Goal: Answer question/provide support

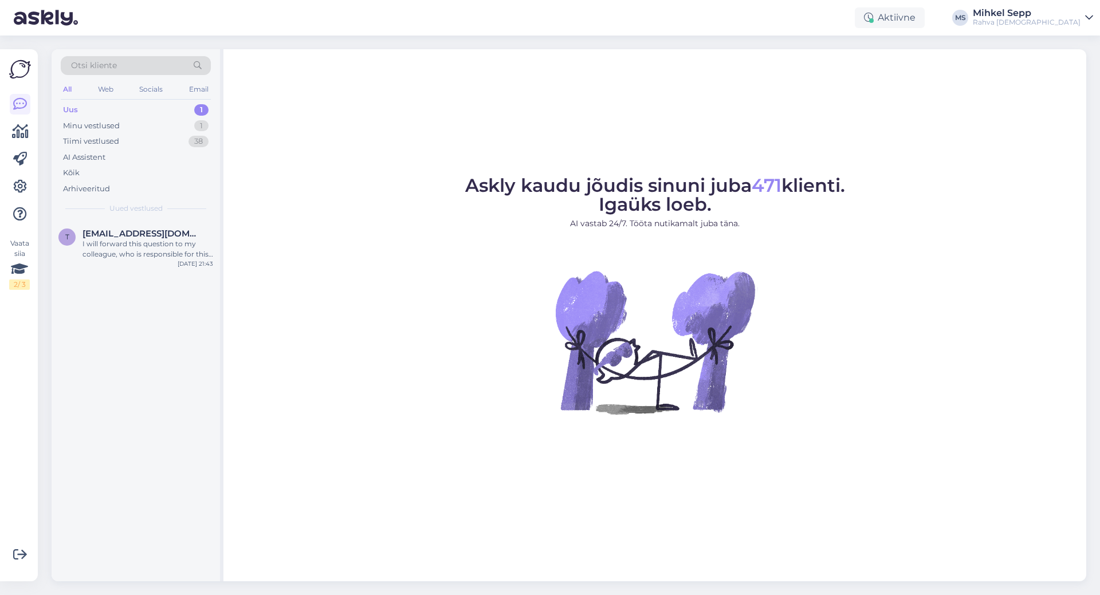
click at [123, 110] on div "Uus 1" at bounding box center [136, 110] width 150 height 16
click at [108, 139] on div "Tiimi vestlused" at bounding box center [91, 141] width 56 height 11
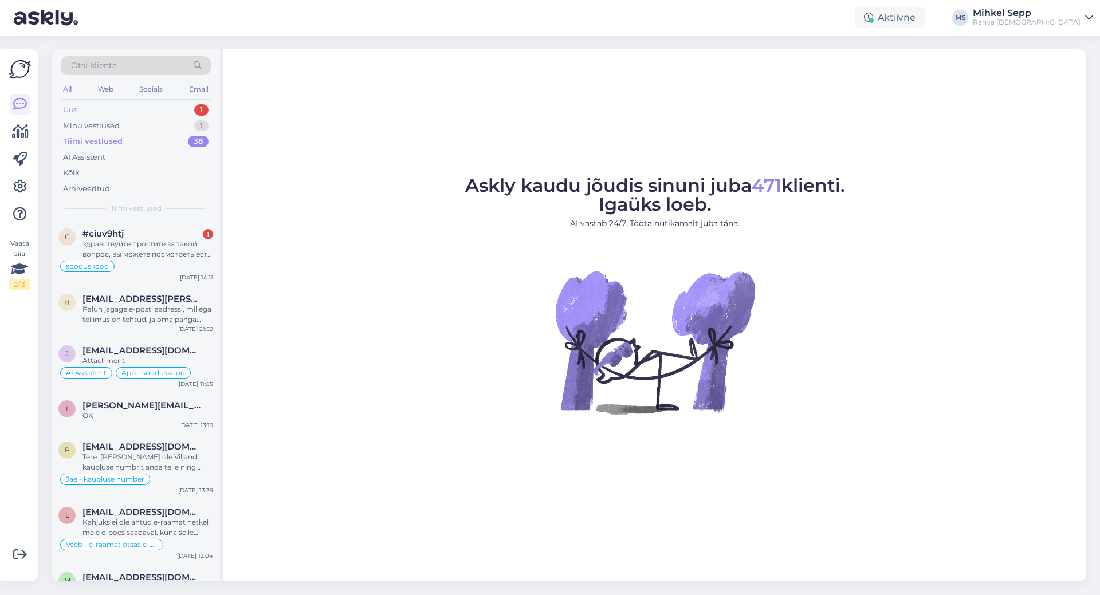
click at [108, 112] on div "Uus 1" at bounding box center [136, 110] width 150 height 16
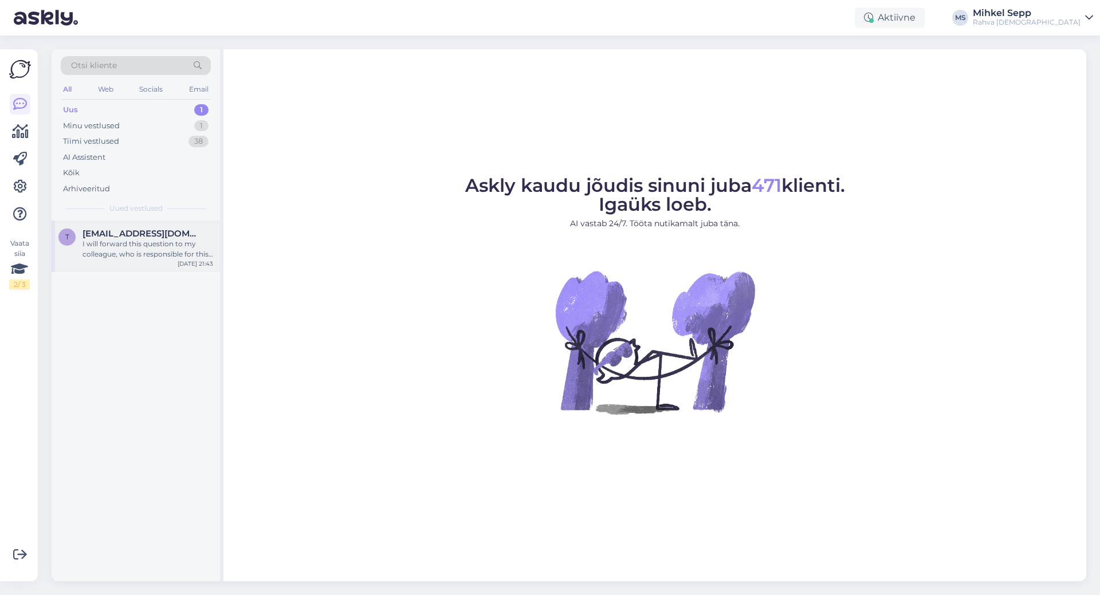
click at [115, 255] on div "I will forward this question to my colleague, who is responsible for this. The …" at bounding box center [147, 249] width 131 height 21
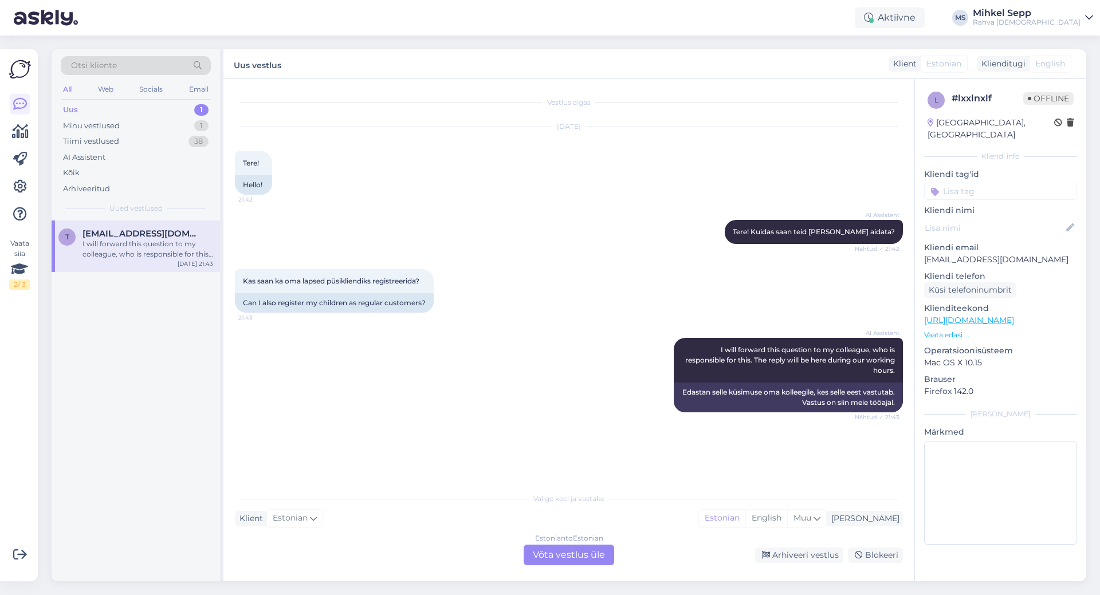
click at [579, 560] on div "Estonian to Estonian Võta vestlus üle" at bounding box center [569, 555] width 91 height 21
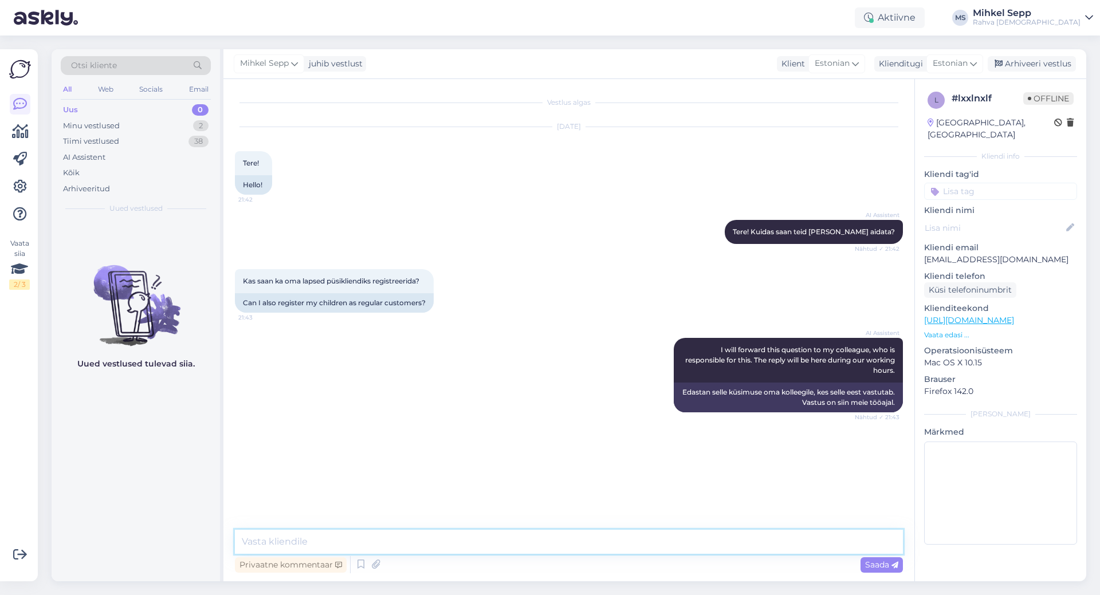
click at [556, 537] on textarea at bounding box center [569, 542] width 668 height 24
type textarea "Tere! Kohe uurin järgi"
click at [762, 539] on textarea at bounding box center [569, 542] width 668 height 24
paste textarea "[URL][DOMAIN_NAME]"
type textarea "[URL][DOMAIN_NAME]"
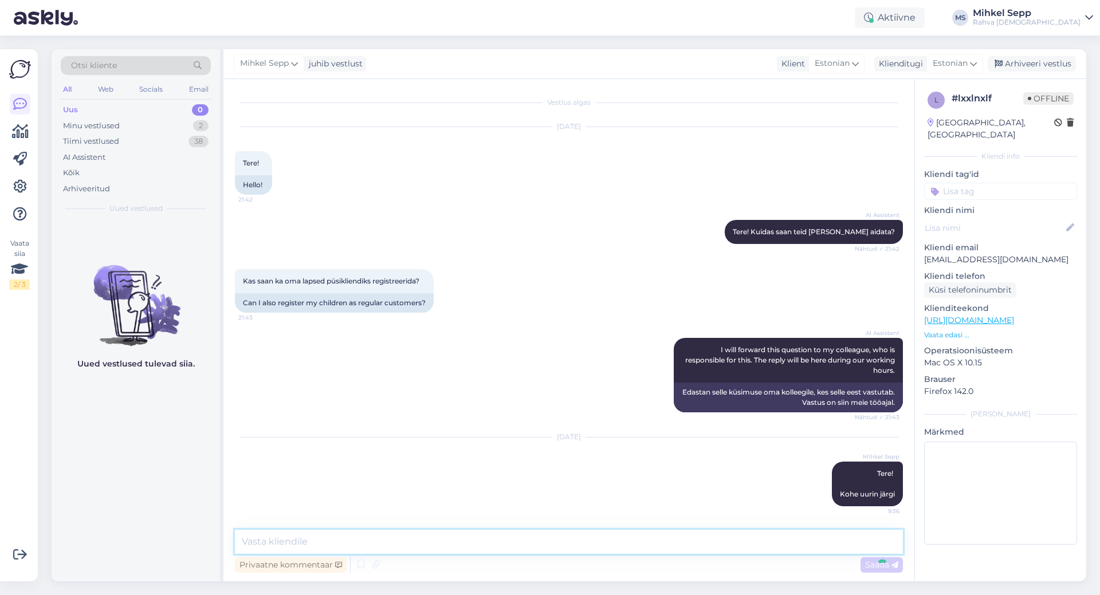
scroll to position [49, 0]
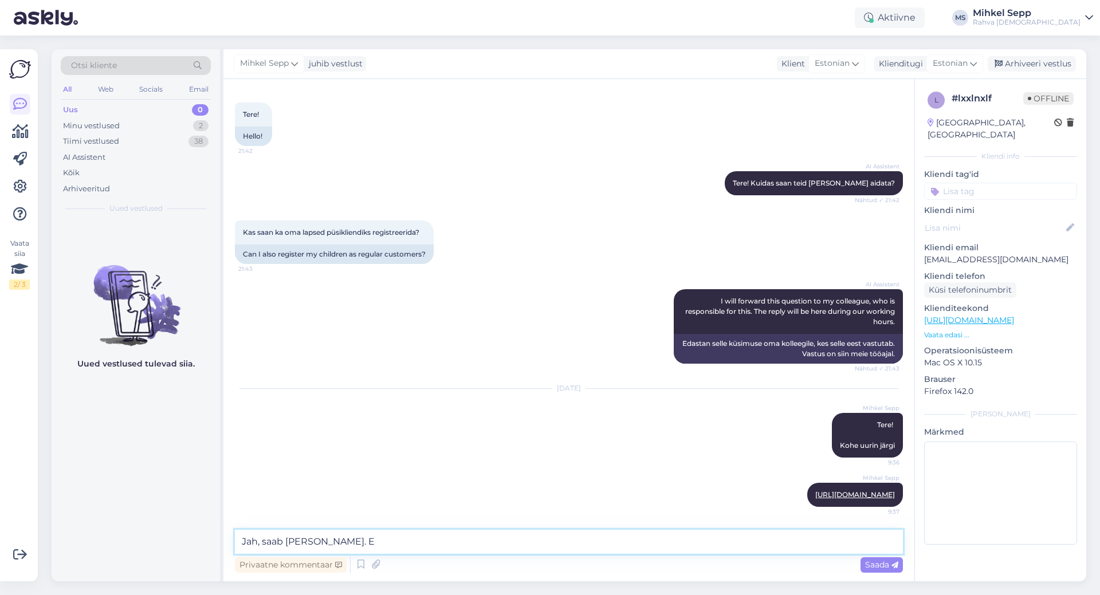
drag, startPoint x: 541, startPoint y: 544, endPoint x: 332, endPoint y: 548, distance: 209.1
click at [332, 548] on textarea "Jah, saab [PERSON_NAME]. E" at bounding box center [569, 542] width 668 height 24
click at [326, 545] on textarea "Jah, saab [PERSON_NAME]. E" at bounding box center [569, 542] width 668 height 24
type textarea "Jah, saab [PERSON_NAME]."
click at [882, 567] on span "Saada" at bounding box center [881, 565] width 33 height 10
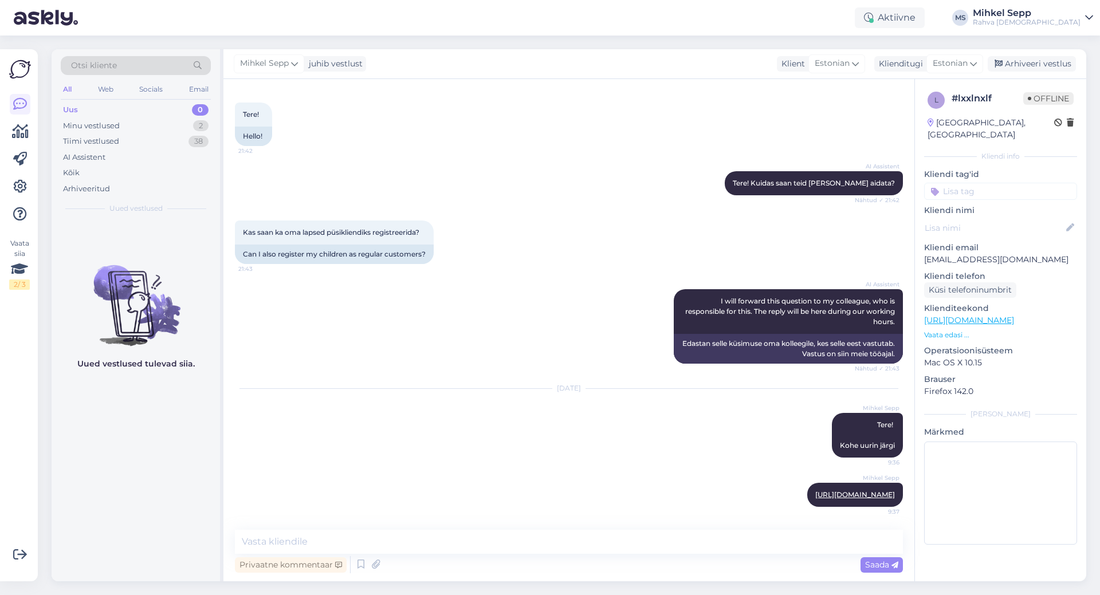
scroll to position [98, 0]
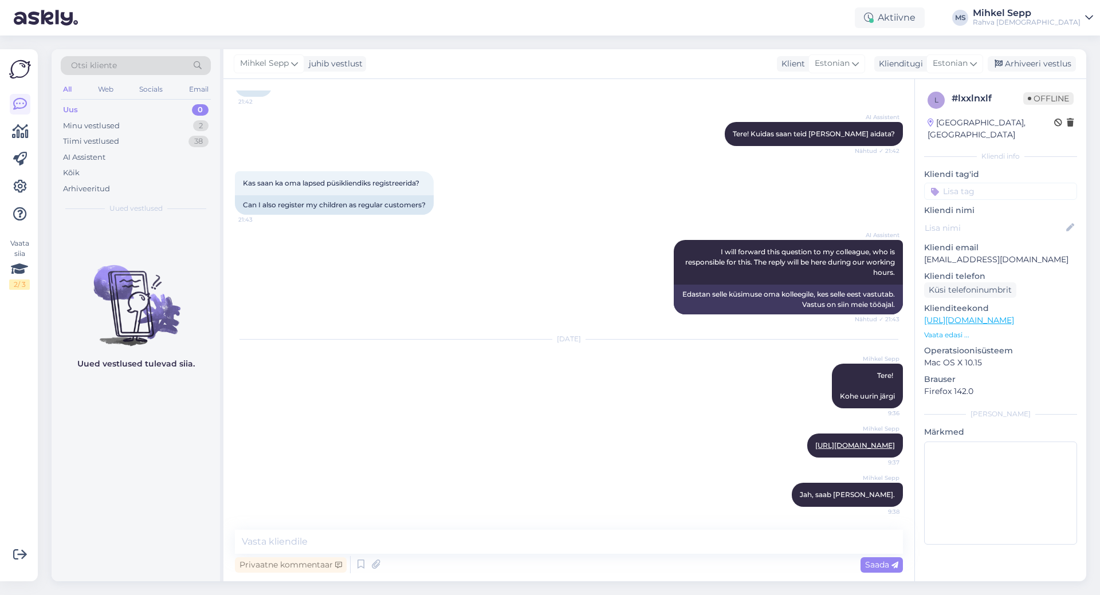
click at [747, 554] on div "Privaatne kommentaar Saada" at bounding box center [569, 565] width 668 height 22
click at [741, 551] on textarea at bounding box center [569, 542] width 668 height 24
type textarea "K"
type textarea "v"
click at [311, 537] on textarea at bounding box center [569, 542] width 668 height 24
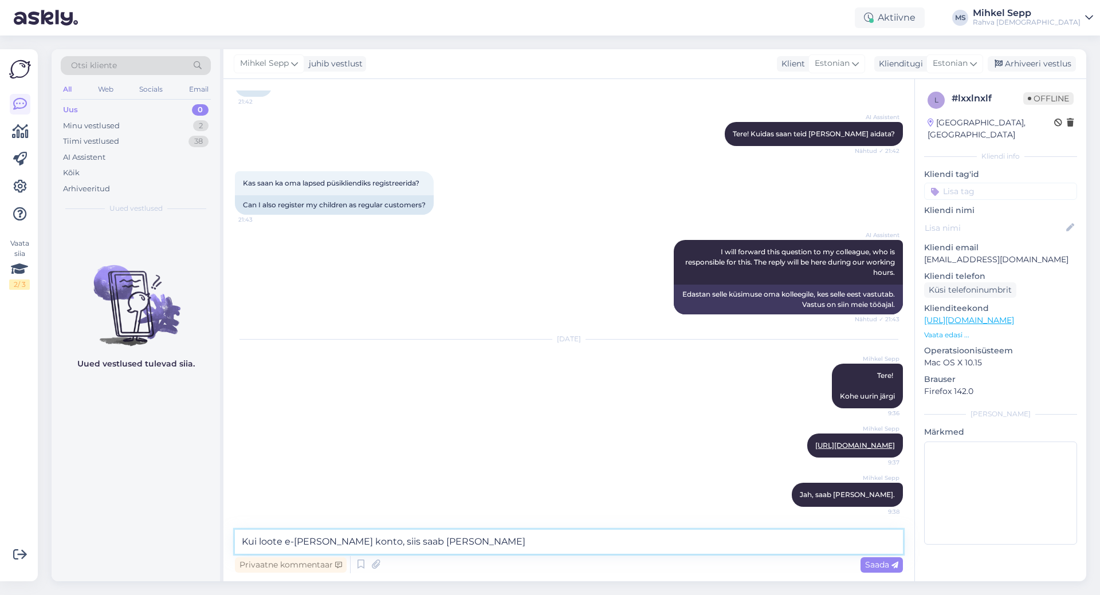
click at [282, 537] on textarea "Kui loote e-[PERSON_NAME] konto, siis saab [PERSON_NAME]" at bounding box center [569, 542] width 668 height 24
type textarea "[PERSON_NAME] lapsele e-[PERSON_NAME] konto, siis saab laps ka poes ID-kaardiga…"
click at [877, 564] on span "Saada" at bounding box center [881, 565] width 33 height 10
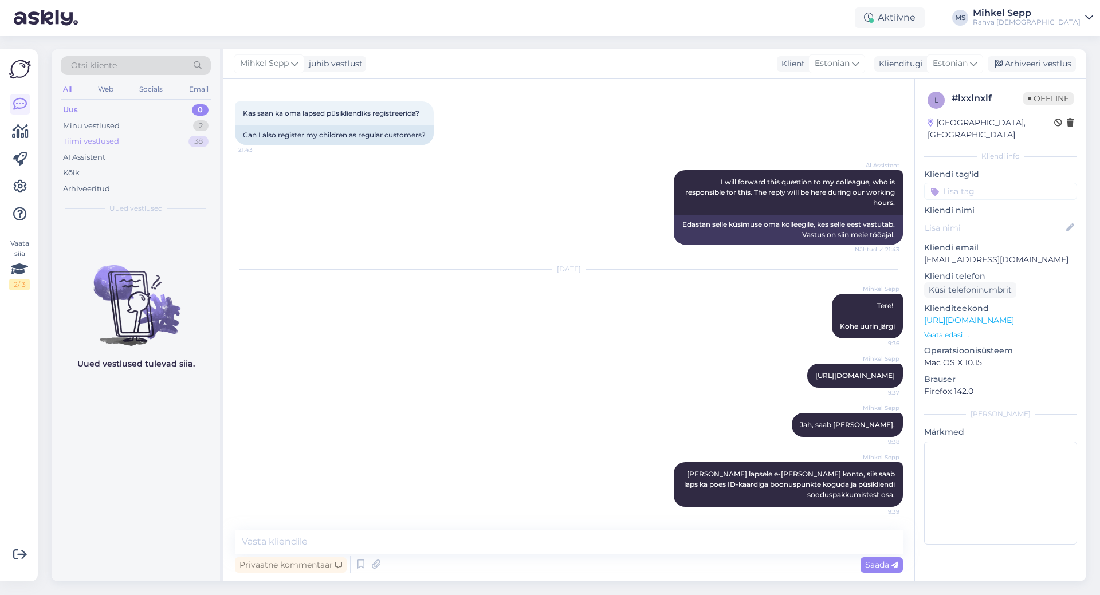
click at [88, 136] on div "Tiimi vestlused" at bounding box center [91, 141] width 56 height 11
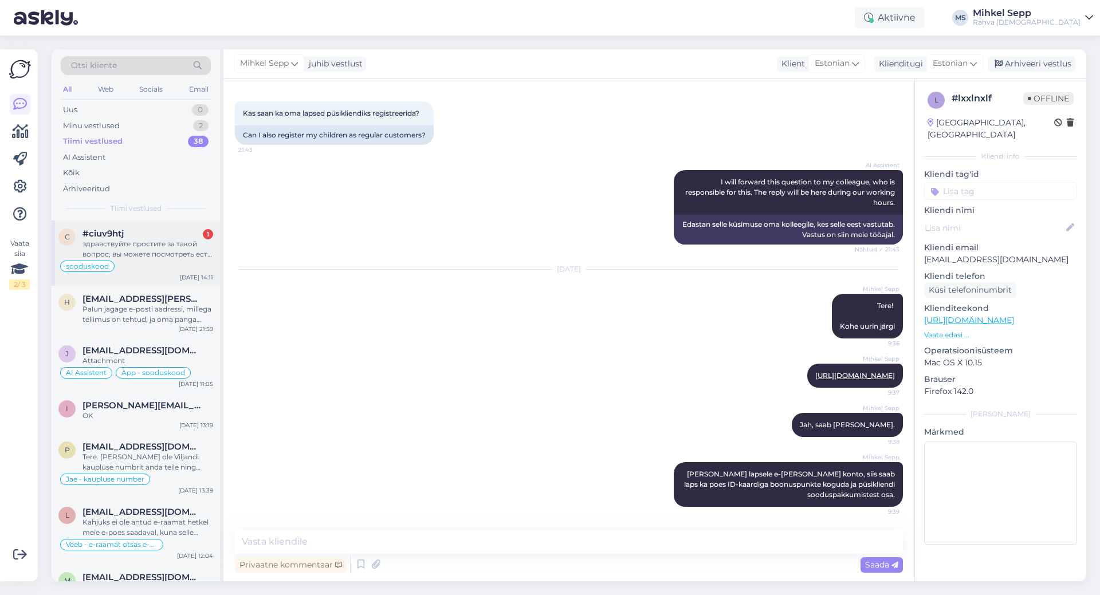
click at [141, 257] on div "здравствуйте простите за такой вопрос, вы можете посмотреть есть ли у меня купо…" at bounding box center [147, 249] width 131 height 21
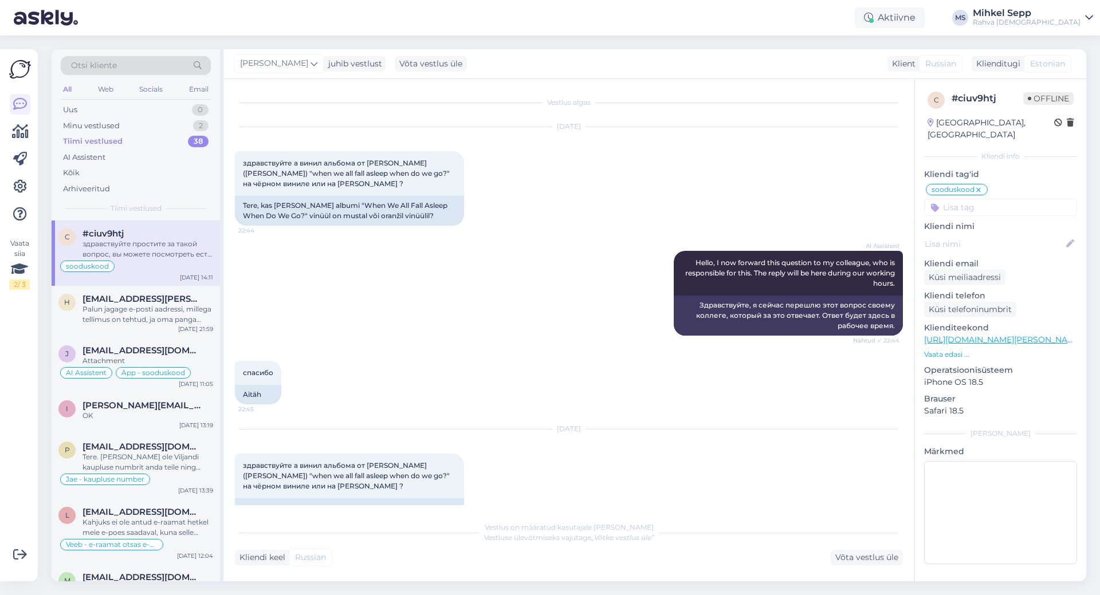
scroll to position [2090, 0]
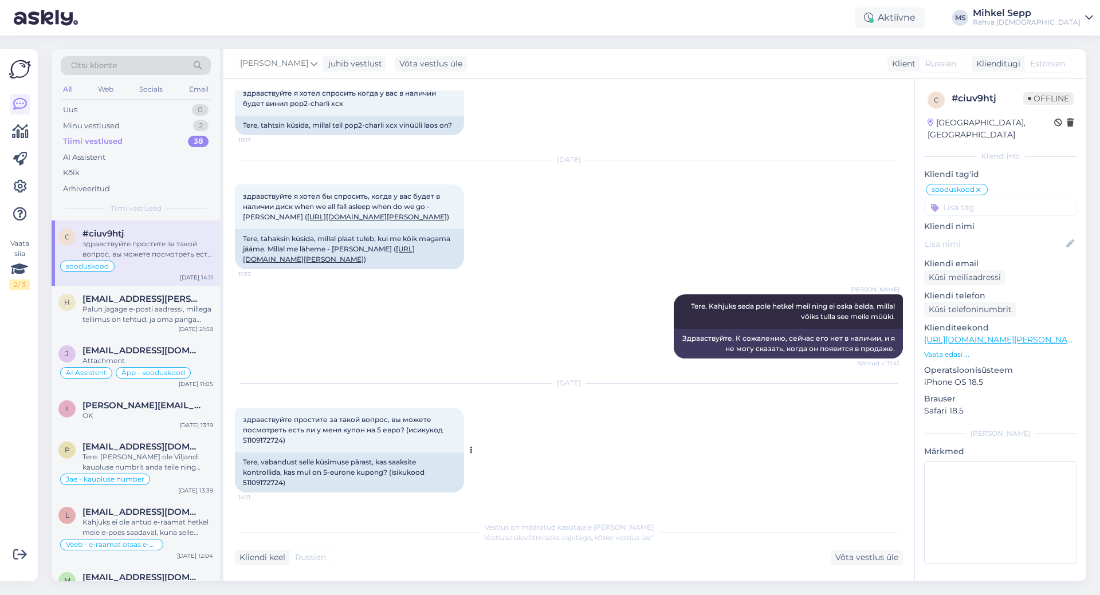
click at [256, 480] on div "Tere, vabandust selle küsimuse pärast, kas saaksite kontrollida, kas mul on 5-e…" at bounding box center [349, 473] width 229 height 40
copy div "51109172724"
drag, startPoint x: 297, startPoint y: 468, endPoint x: 618, endPoint y: 457, distance: 321.0
click at [618, 457] on div "[DATE] здравствуйте простите за такой вопрос, вы можете посмотреть есть ли у ме…" at bounding box center [569, 438] width 668 height 134
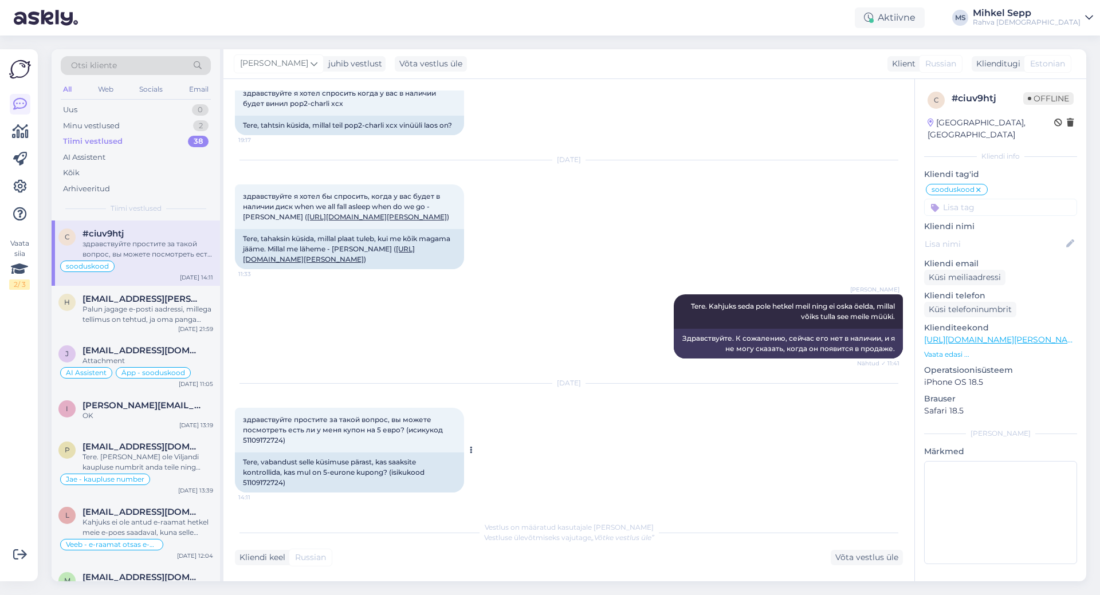
click at [259, 477] on div "Tere, vabandust selle küsimuse pärast, kas saaksite kontrollida, kas mul on 5-e…" at bounding box center [349, 473] width 229 height 40
click at [255, 480] on div "Tere, vabandust selle küsimuse pärast, kas saaksite kontrollida, kas mul on 5-e…" at bounding box center [349, 473] width 229 height 40
copy div "51109172724"
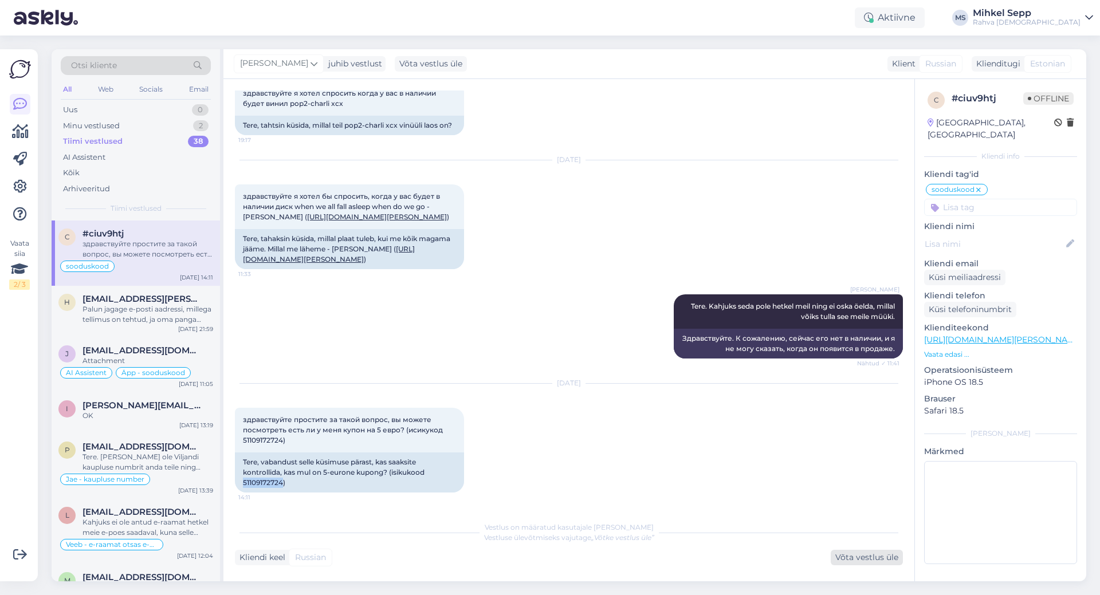
click at [859, 556] on div "Võta vestlus üle" at bounding box center [867, 557] width 72 height 15
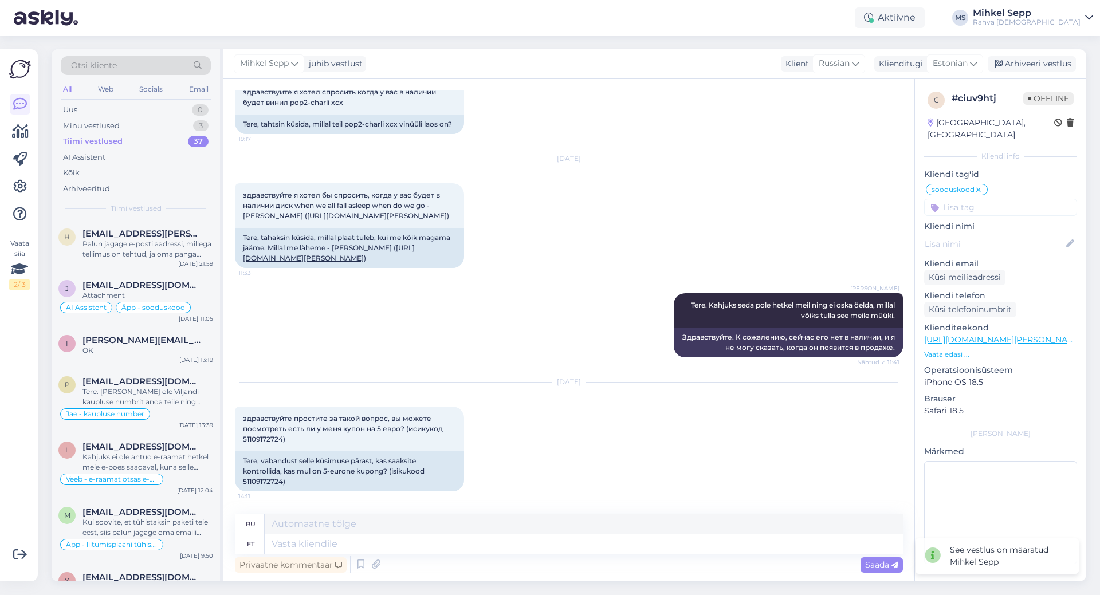
click at [724, 555] on div "Privaatne kommentaar Saada" at bounding box center [569, 565] width 668 height 22
click at [713, 549] on textarea at bounding box center [584, 543] width 638 height 19
type textarea "Kuidas"
type textarea "Как"
type textarea "Kuidas su"
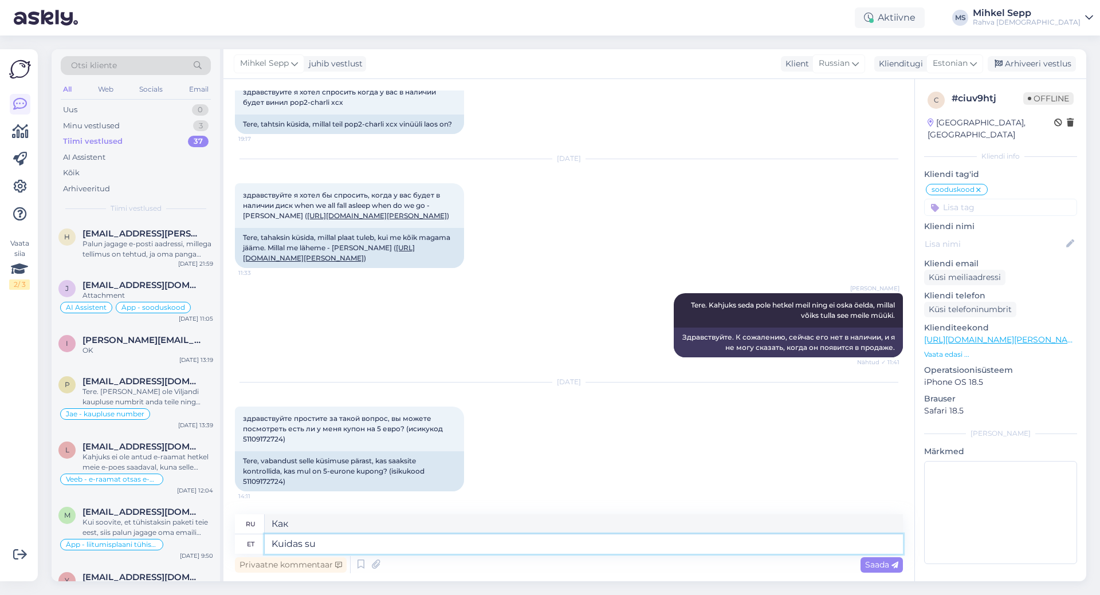
type textarea "Как вы?"
type textarea "[PERSON_NAME] su emaili a"
type textarea "Как поживает ваша электронная почта?"
type textarea "[PERSON_NAME] su emaili aadress o"
type textarea "Как ваш адрес электронной почты?"
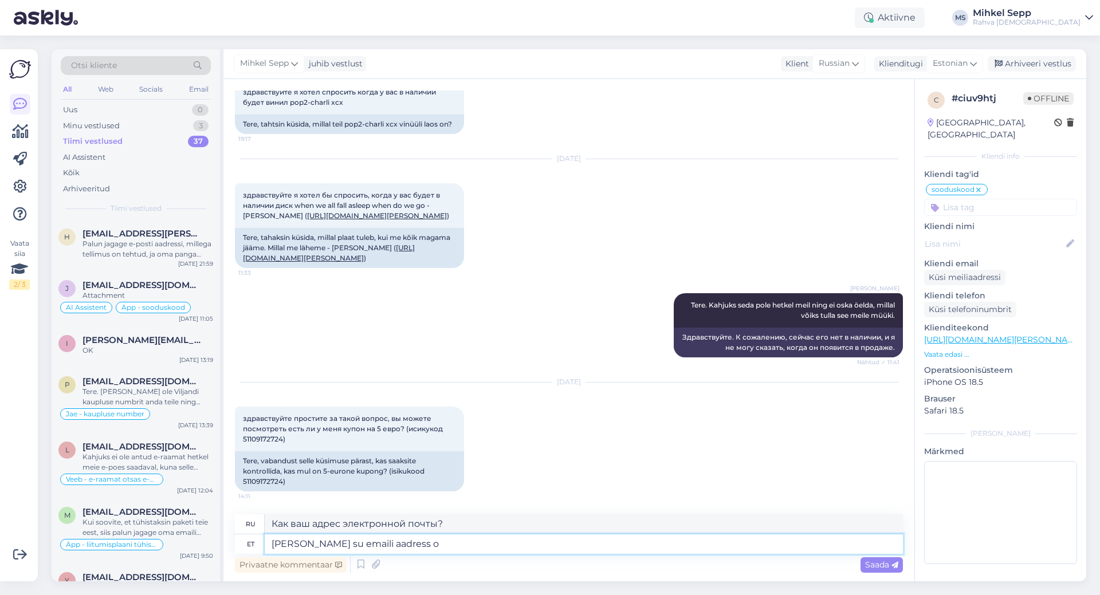
type textarea "[PERSON_NAME] su emaili aadress on"
type textarea "Какой у вас адрес электронной почты?"
click at [969, 270] on div "Küsi meiliaadressi" at bounding box center [964, 277] width 81 height 15
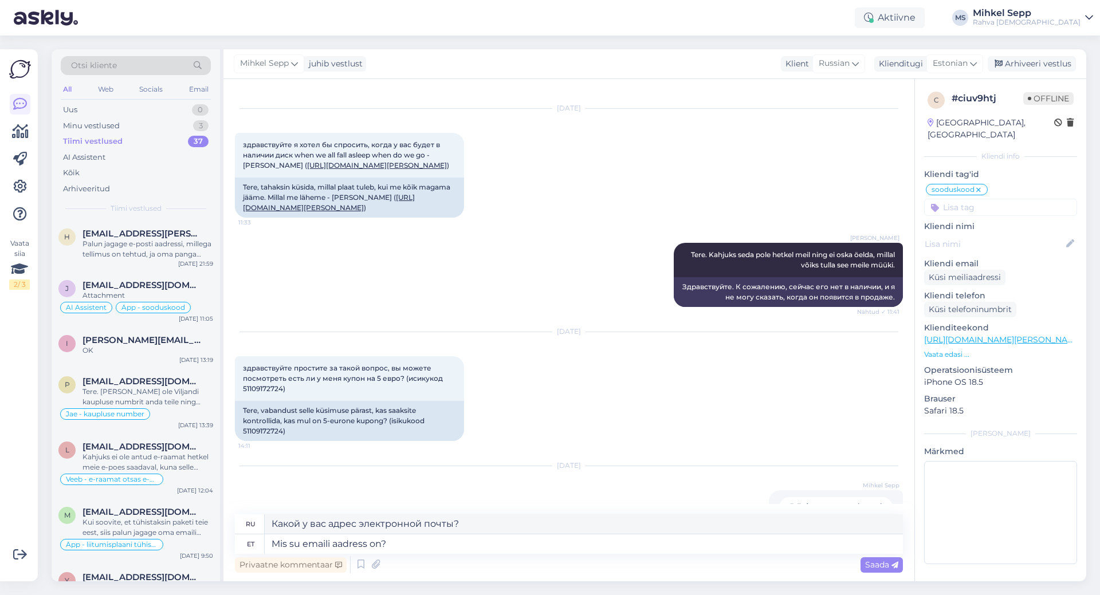
scroll to position [2175, 0]
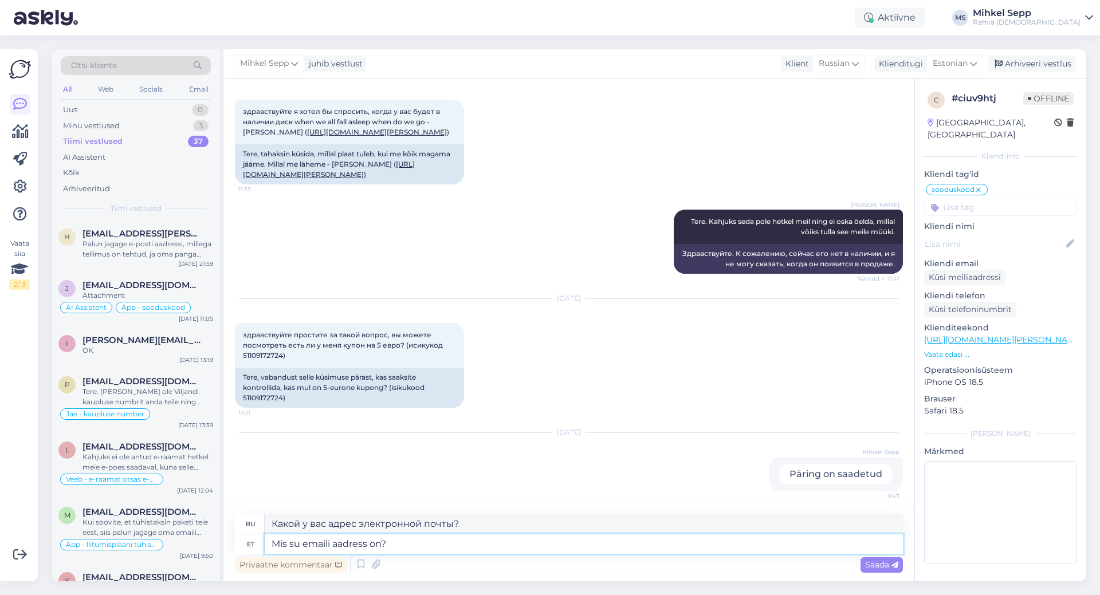
drag, startPoint x: 423, startPoint y: 538, endPoint x: 275, endPoint y: 554, distance: 149.2
click at [275, 554] on div "ru Какой у вас адрес электронной почты? et Mis su emaili aadress on? Privaatne …" at bounding box center [569, 544] width 668 height 61
type textarea "Mul o"
type textarea "У меня есть"
type textarea "Mul oleks"
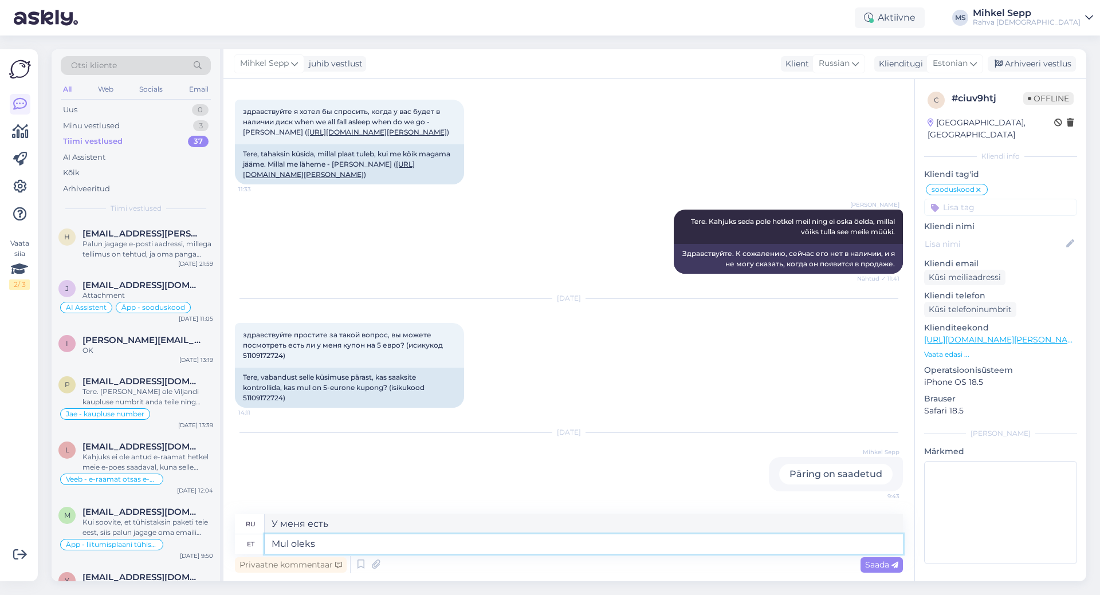
type textarea "Я бы"
type textarea "Mul [PERSON_NAME] e"
type textarea "Мне нужно будет"
type textarea "Mul [PERSON_NAME] emaili a"
type textarea "Я хотел бы получить электронное письмо."
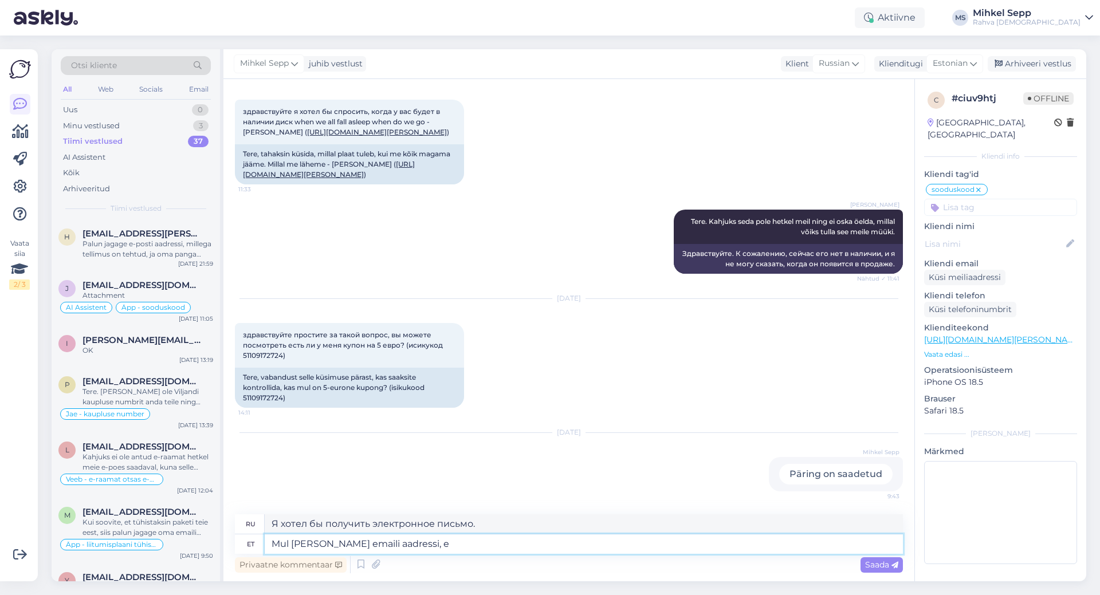
type textarea "Mul [PERSON_NAME] emaili aadressi, et"
type textarea "Мне нужен адрес электронной почты,"
type textarea "Mul [PERSON_NAME] emaili aadressi, et j"
type textarea "Мне нужен адрес электронной почты, чтобы"
type textarea "Mul [PERSON_NAME] emaili aadressi, et järgi v"
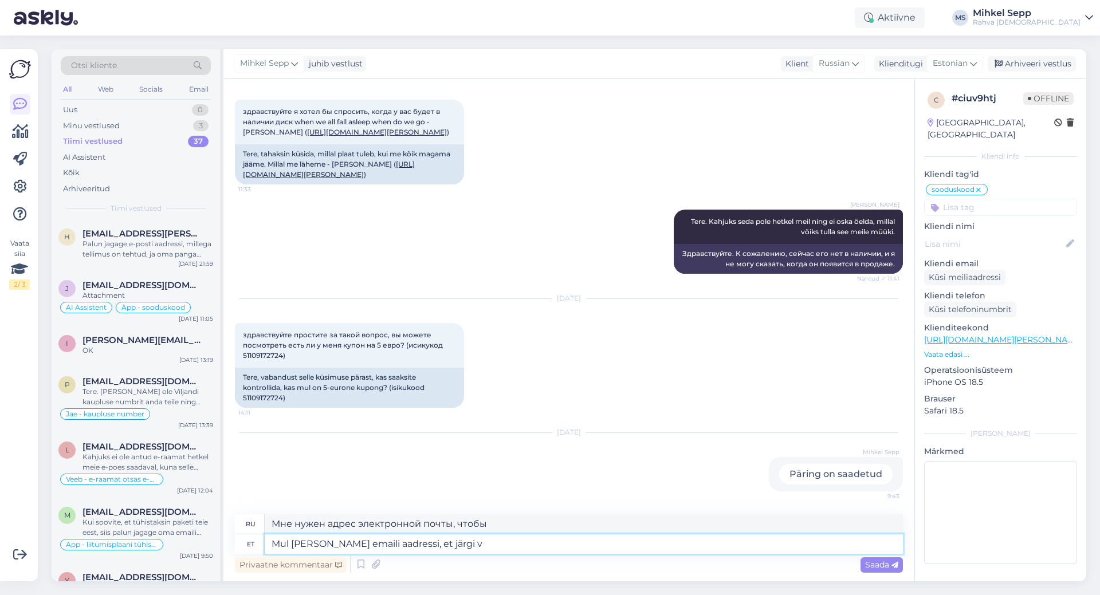
type textarea "Мне нужен адрес электронной почты для связи."
type textarea "Mul [PERSON_NAME] emaili aadressi, et järgi vaadata"
click at [882, 569] on span "Saada" at bounding box center [881, 565] width 33 height 10
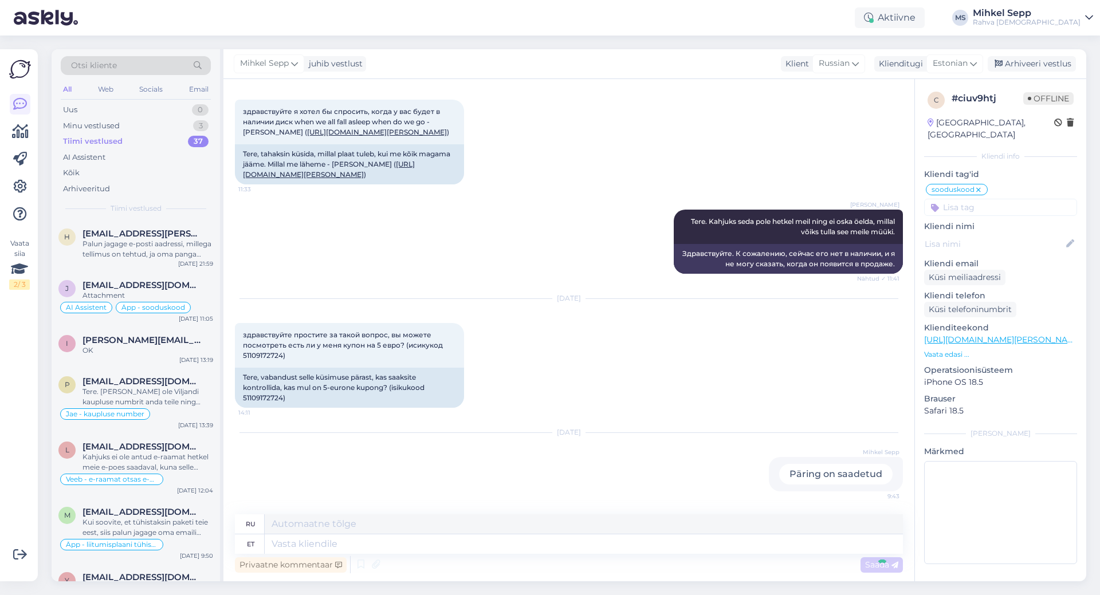
scroll to position [2243, 0]
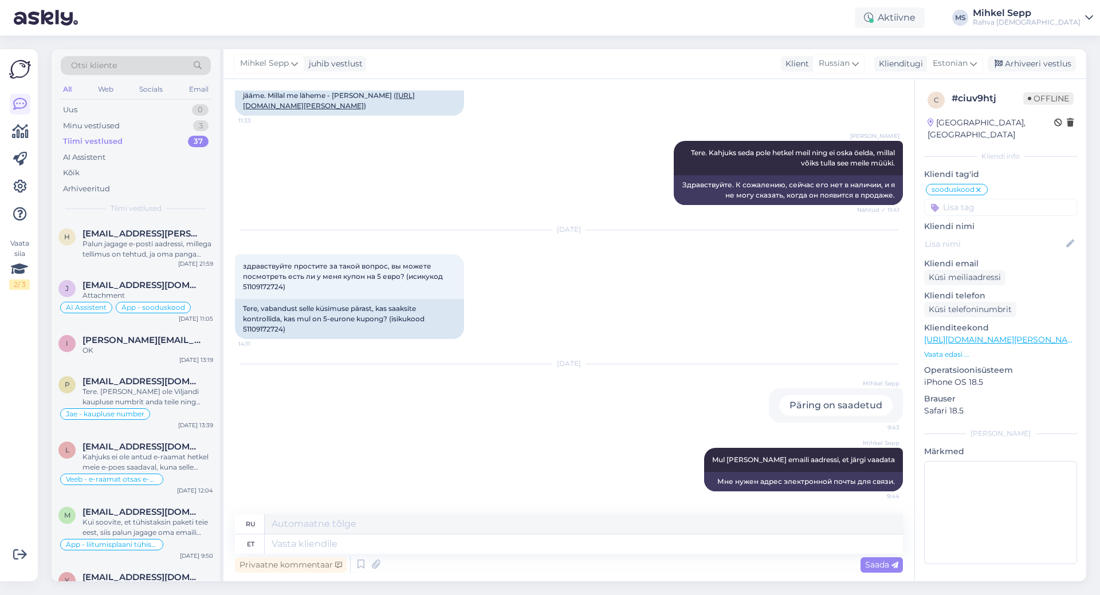
click at [99, 143] on div "Tiimi vestlused" at bounding box center [93, 141] width 60 height 11
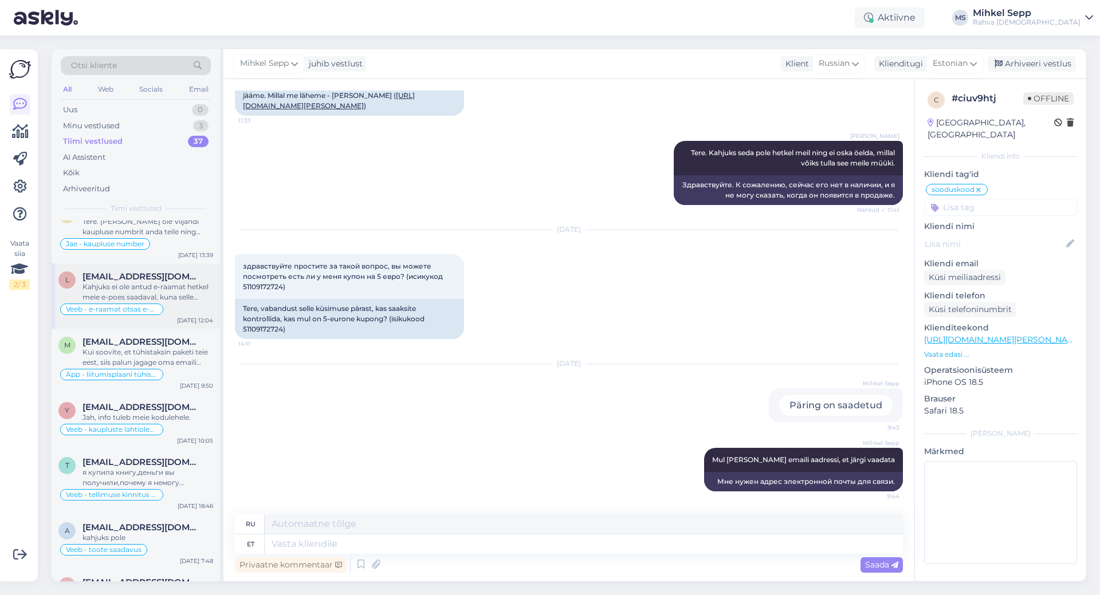
scroll to position [172, 0]
click at [148, 283] on div "Kahjuks ei ole antud e-raamat hetkel meie e-poes saadaval, kuna selle litsents …" at bounding box center [147, 290] width 131 height 21
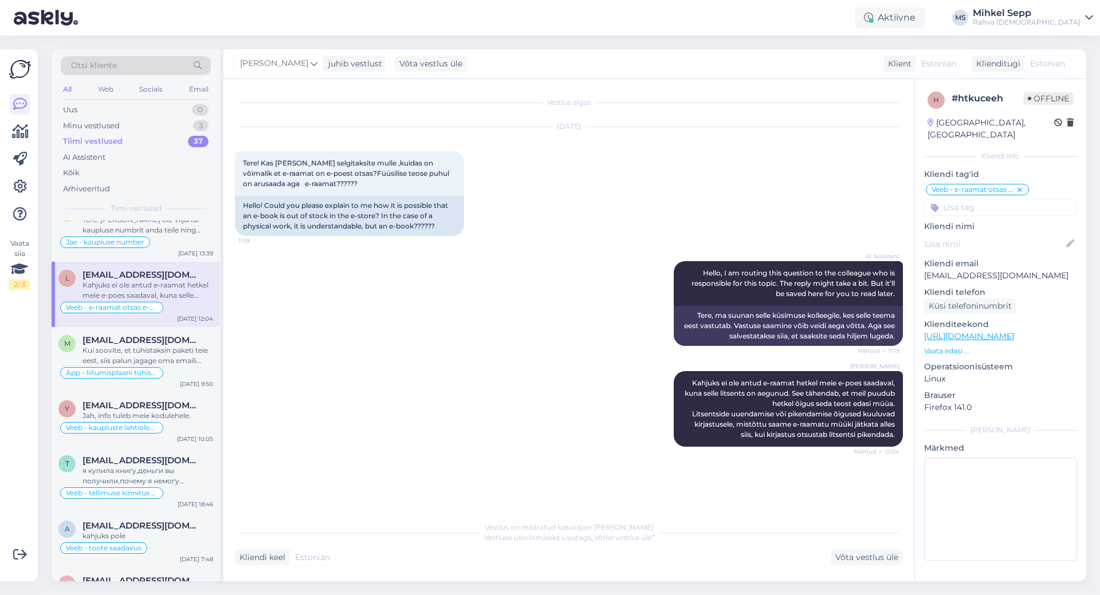
scroll to position [0, 0]
click at [533, 565] on div "Vestlus algas [DATE] Tere! Kas [PERSON_NAME] selgitaksite mulle ,kuidas on võim…" at bounding box center [568, 330] width 691 height 502
click at [856, 553] on div "Võta vestlus üle" at bounding box center [867, 557] width 72 height 15
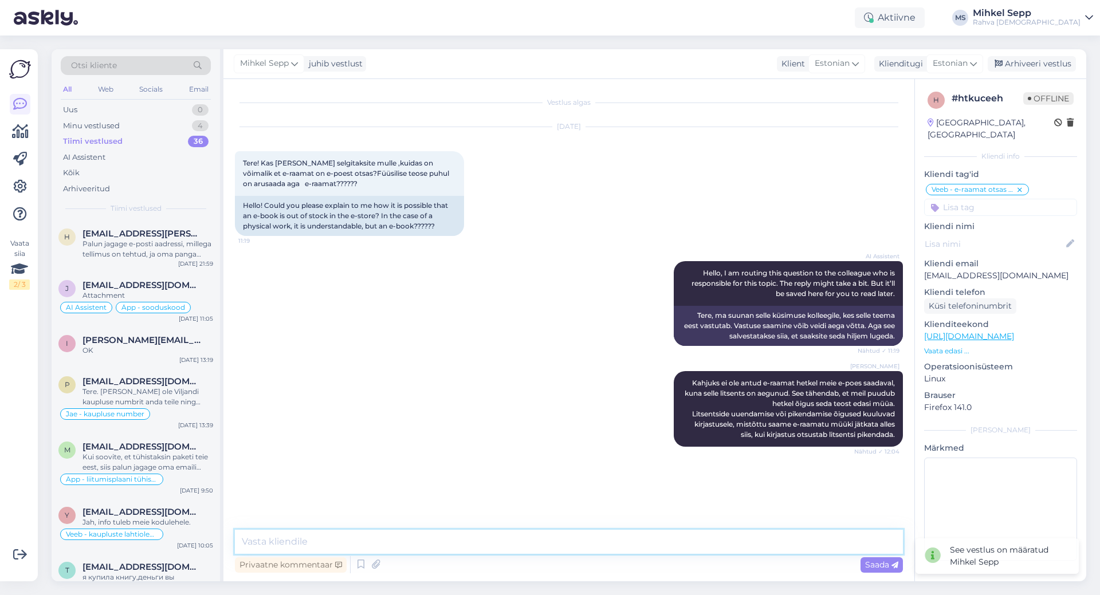
click at [688, 547] on textarea at bounding box center [569, 542] width 668 height 24
type textarea "Tere! Nüüd peaks jälle saadaval olema. [PERSON_NAME] välja, et vahendajal oli o…"
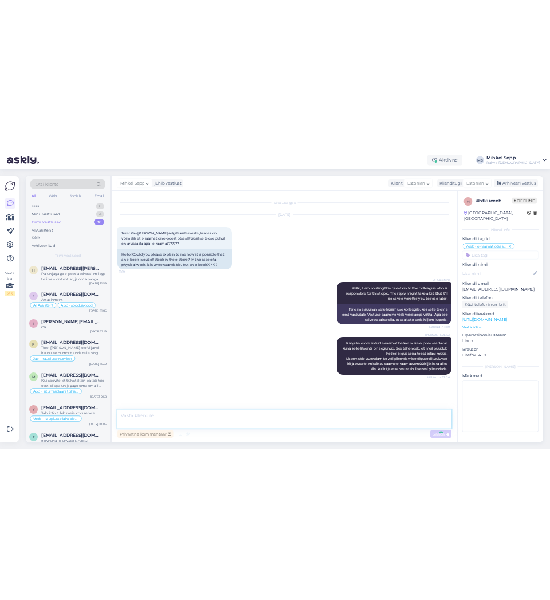
scroll to position [34, 0]
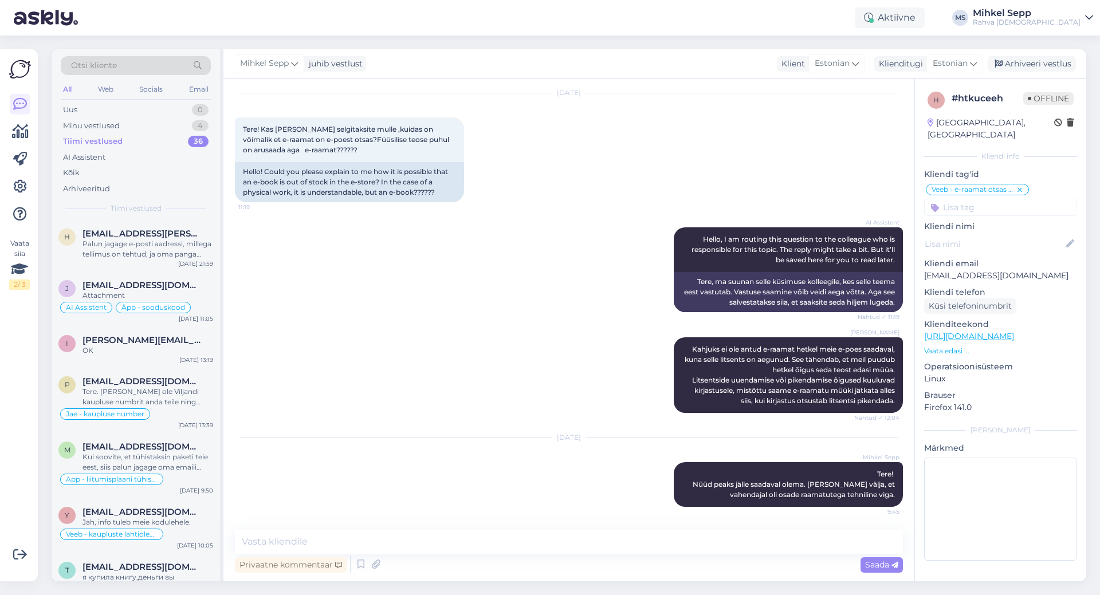
click at [142, 145] on div "Tiimi vestlused 36" at bounding box center [136, 141] width 150 height 16
click at [144, 128] on div "Minu vestlused 4" at bounding box center [136, 126] width 150 height 16
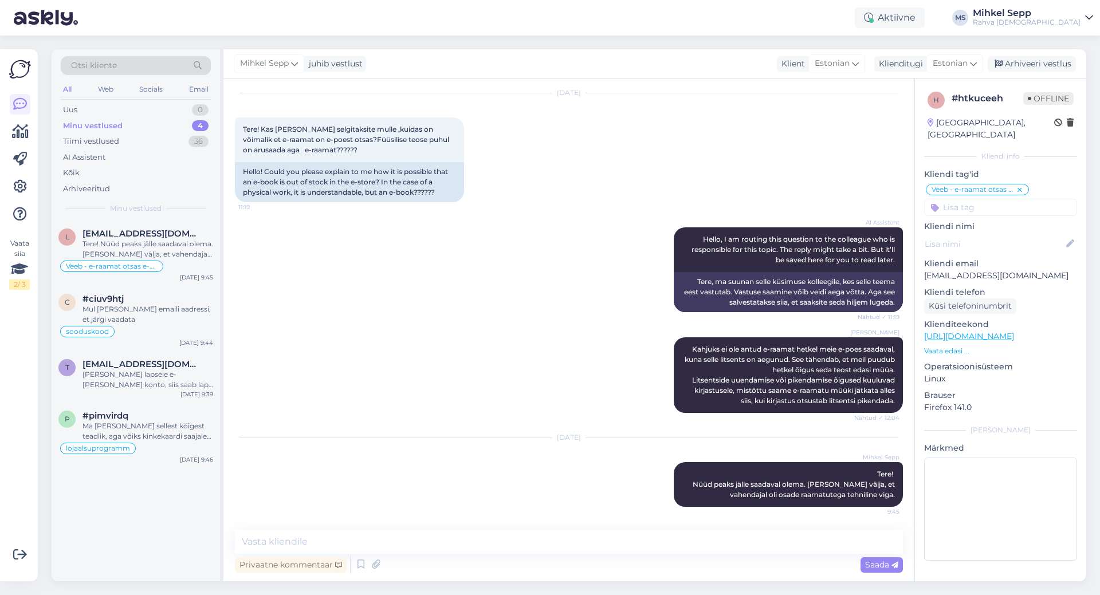
click at [144, 128] on div "Minu vestlused 4" at bounding box center [136, 126] width 150 height 16
click at [139, 140] on div "Tiimi vestlused 36" at bounding box center [136, 141] width 150 height 16
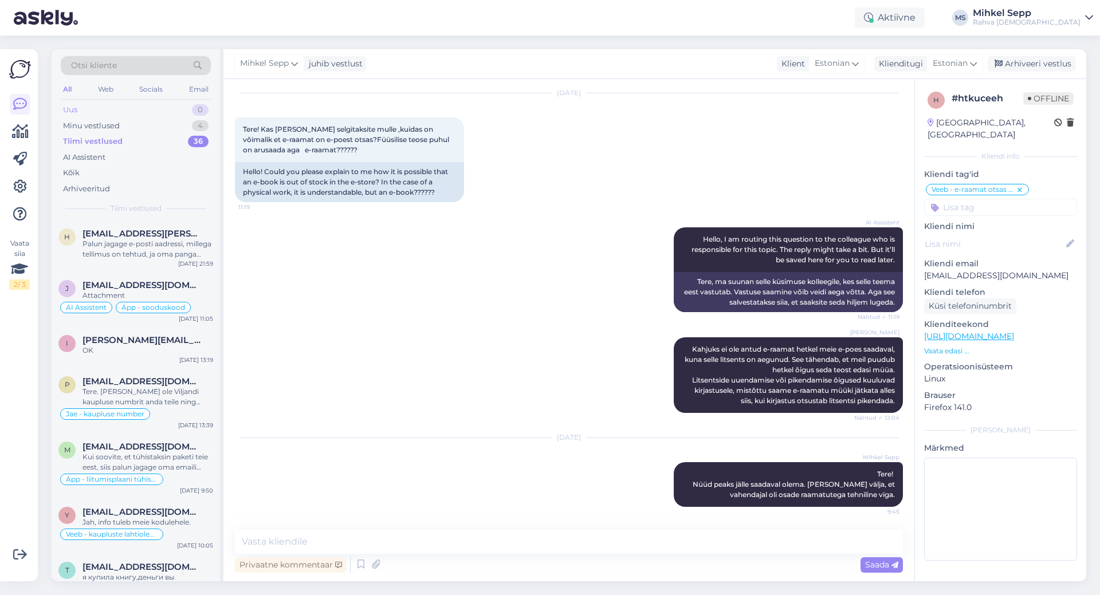
click at [83, 115] on div "Uus 0" at bounding box center [136, 110] width 150 height 16
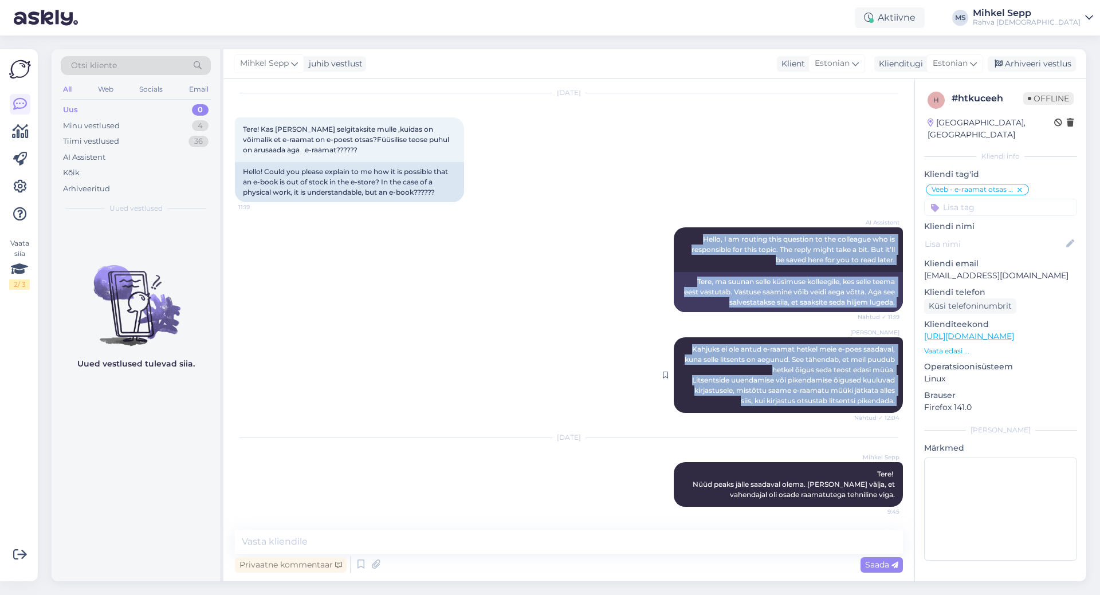
drag, startPoint x: 634, startPoint y: 228, endPoint x: 878, endPoint y: 419, distance: 310.6
click at [878, 419] on div "Vestlus algas [DATE] Tere! Kas [PERSON_NAME] selgitaksite mulle ,kuidas on võim…" at bounding box center [574, 305] width 678 height 429
click at [20, 162] on icon at bounding box center [20, 159] width 14 height 14
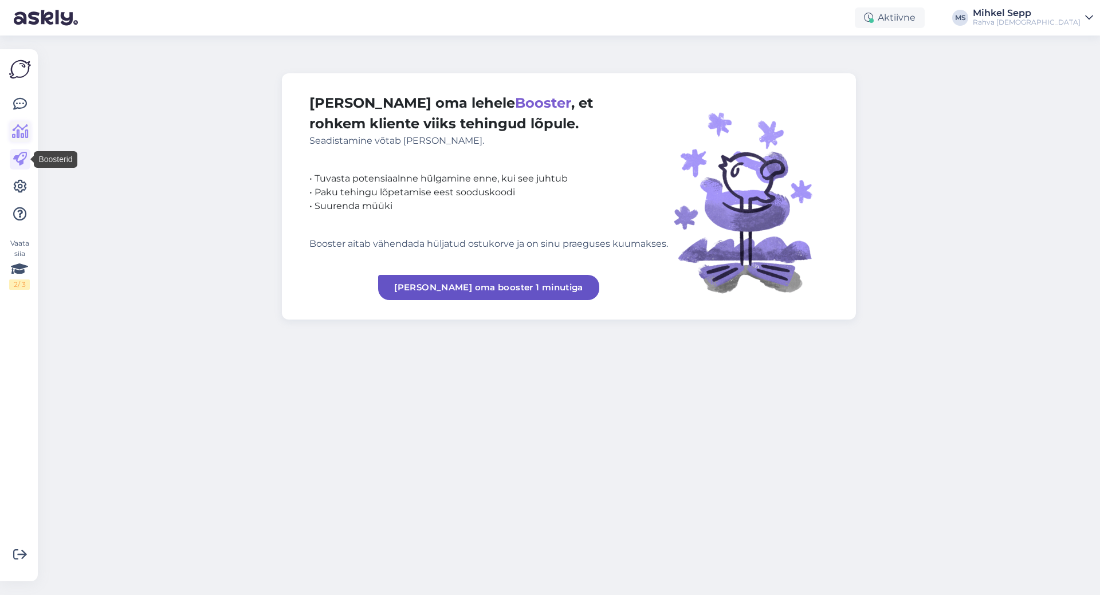
click at [22, 138] on icon at bounding box center [20, 132] width 17 height 14
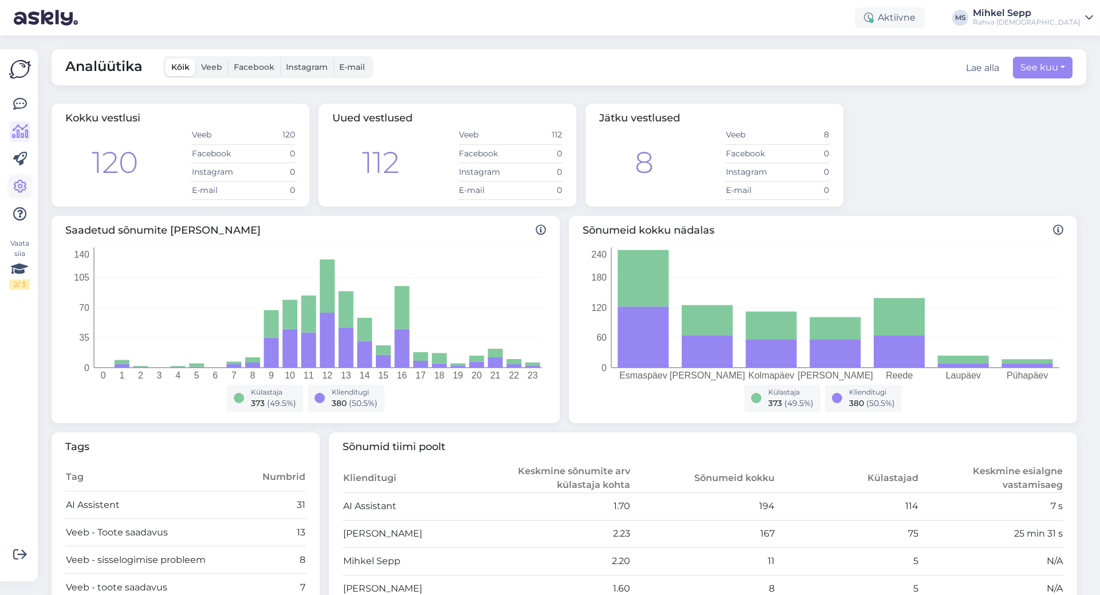
click at [18, 186] on icon at bounding box center [20, 187] width 14 height 14
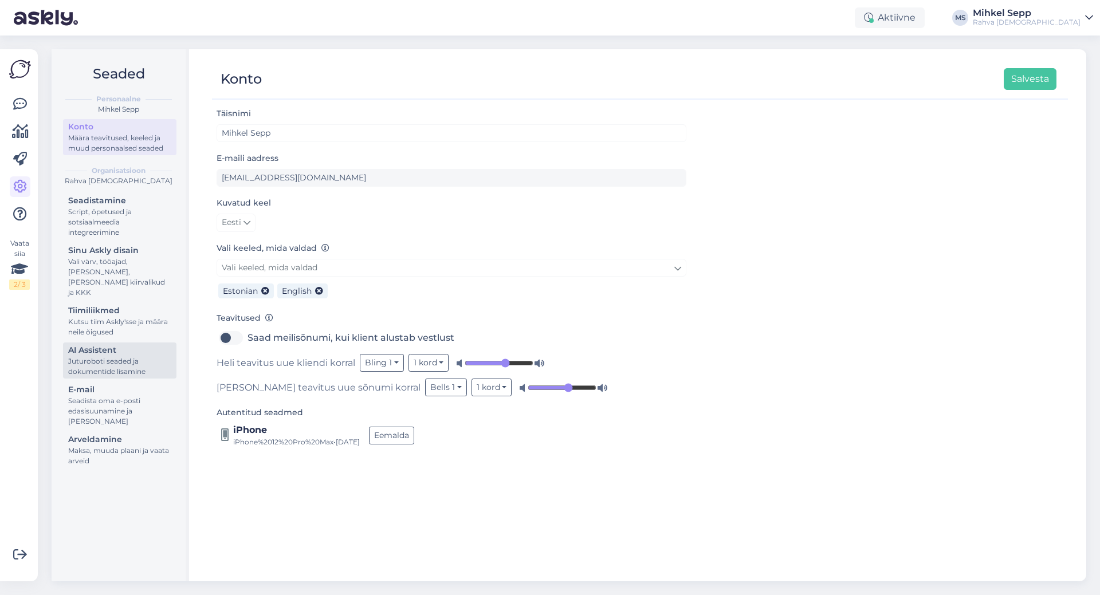
click at [95, 356] on div "Juturoboti seaded ja dokumentide lisamine" at bounding box center [119, 366] width 103 height 21
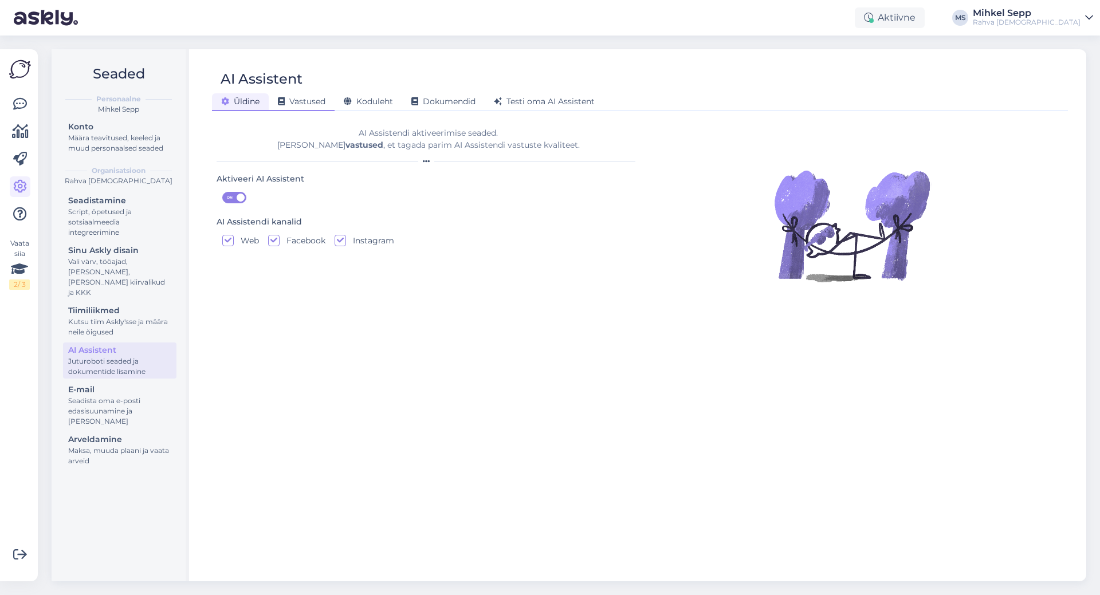
click at [294, 99] on span "Vastused" at bounding box center [302, 101] width 48 height 10
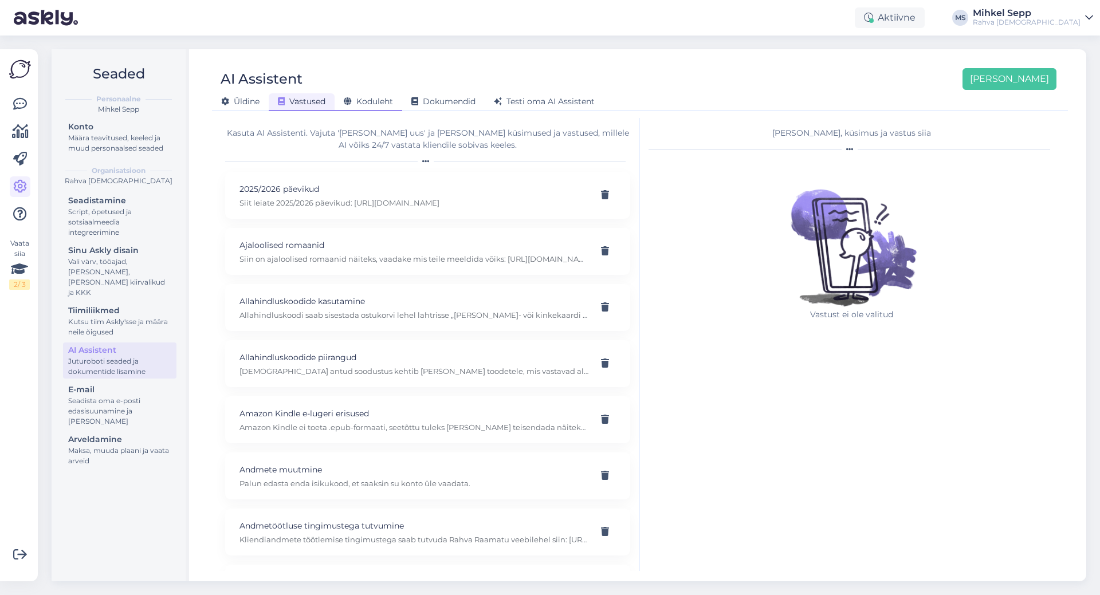
click at [355, 107] on div "Koduleht" at bounding box center [369, 102] width 68 height 18
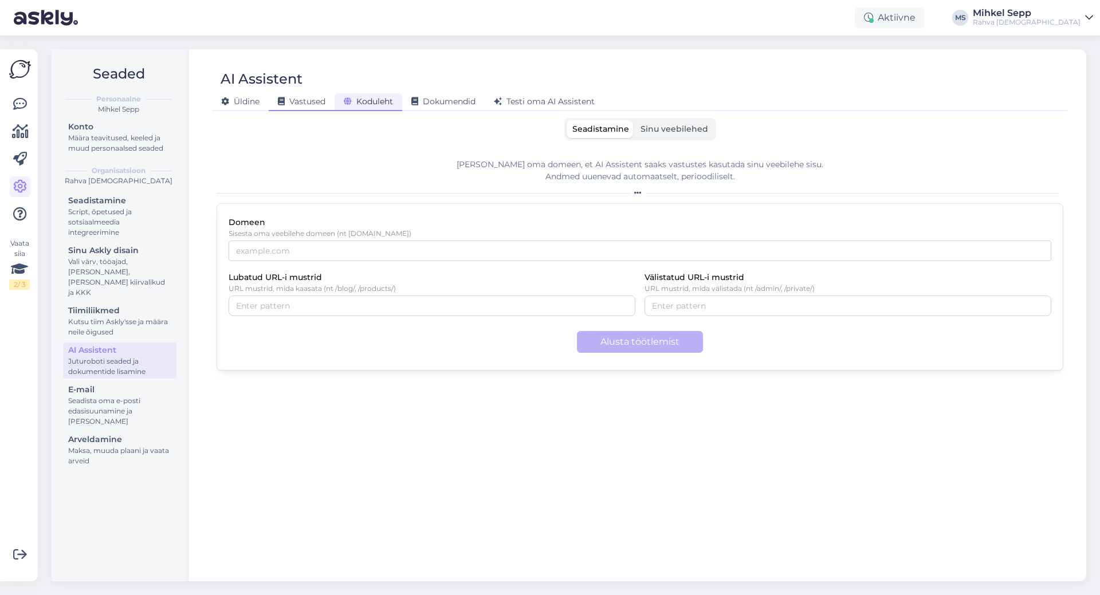
click at [327, 105] on div "Vastused" at bounding box center [302, 102] width 66 height 18
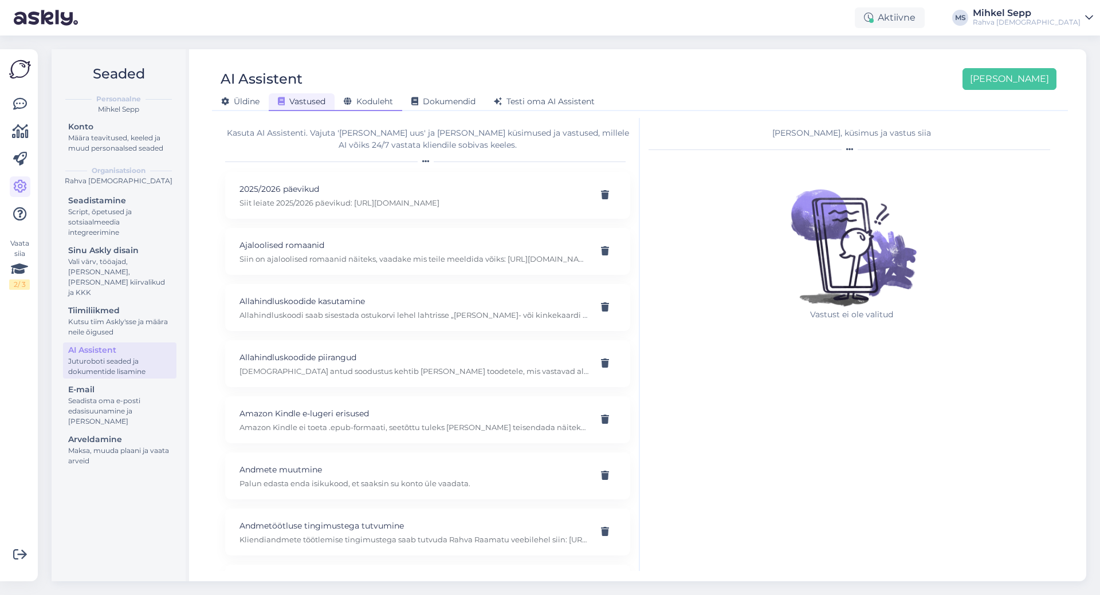
click at [365, 106] on span "Koduleht" at bounding box center [368, 101] width 49 height 10
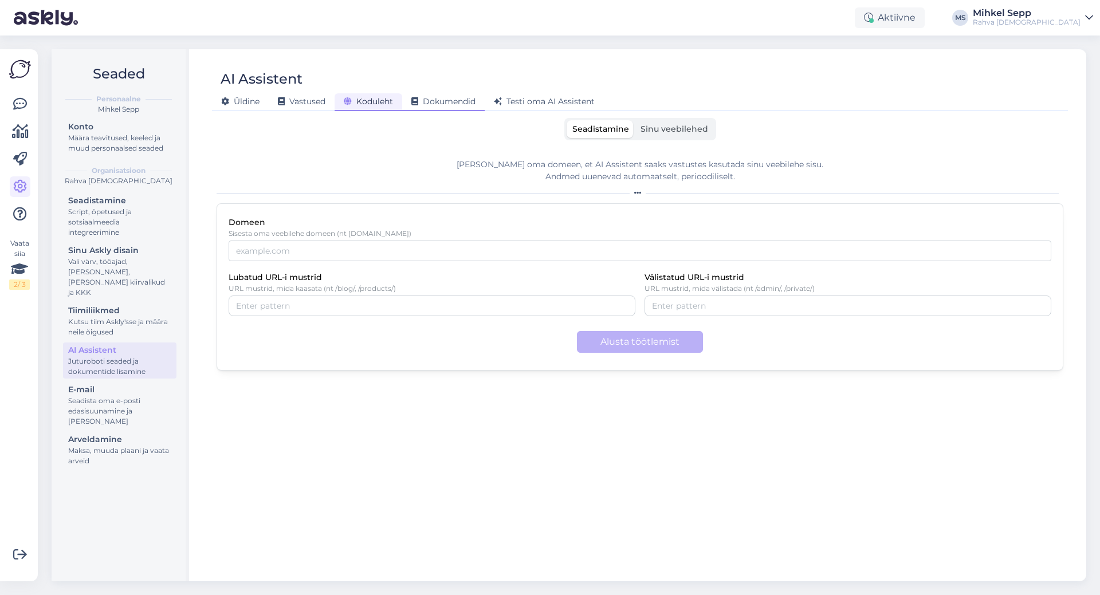
click at [463, 105] on span "Dokumendid" at bounding box center [443, 101] width 64 height 10
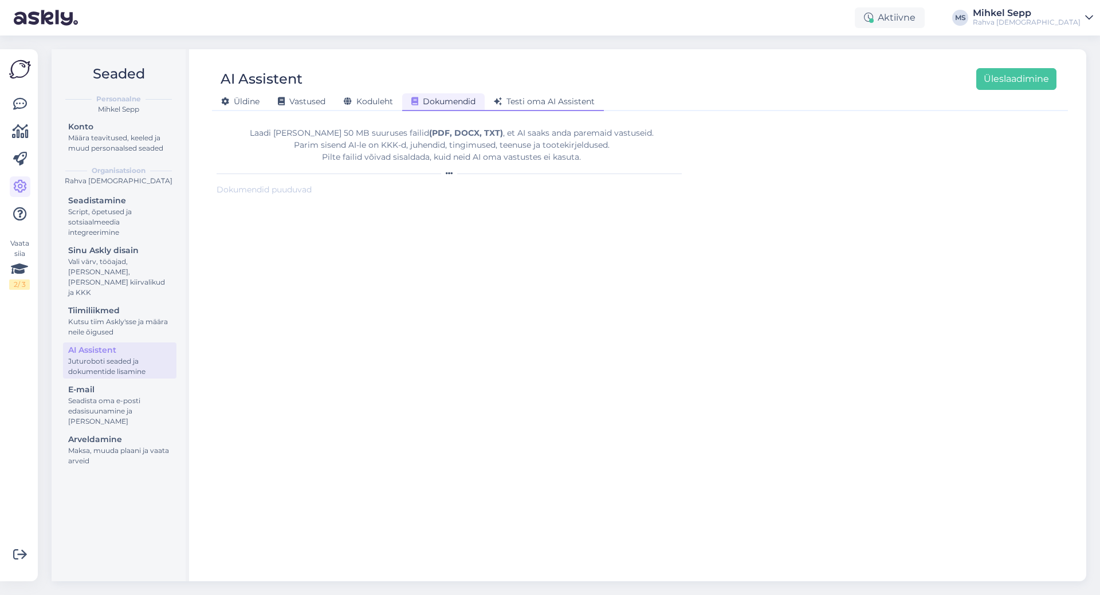
click at [535, 100] on span "Testi oma AI Assistent" at bounding box center [544, 101] width 101 height 10
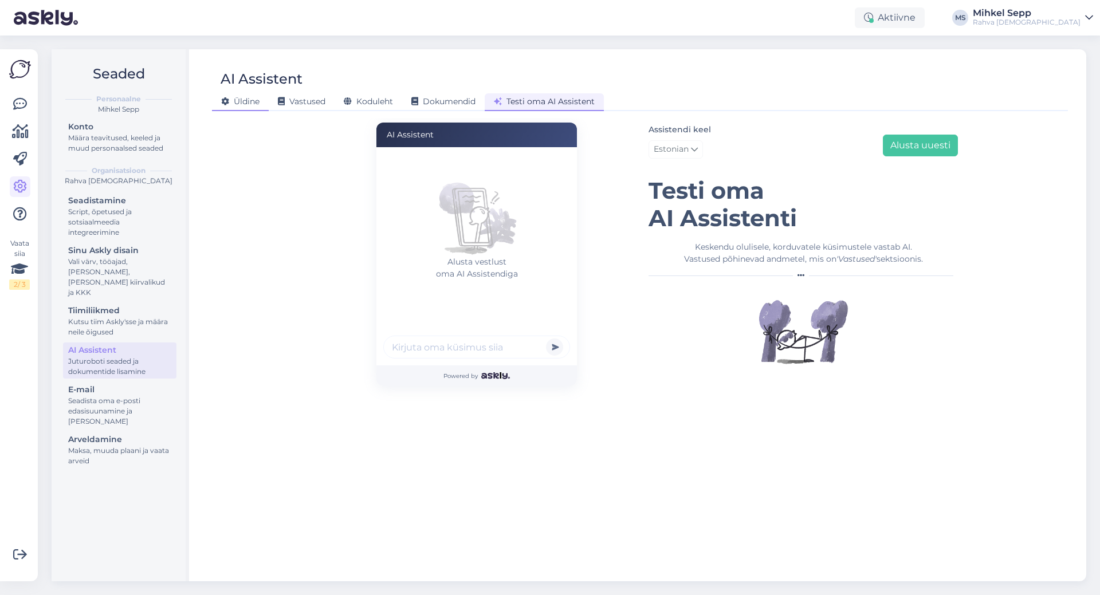
click at [238, 96] on div "Üldine" at bounding box center [240, 102] width 57 height 18
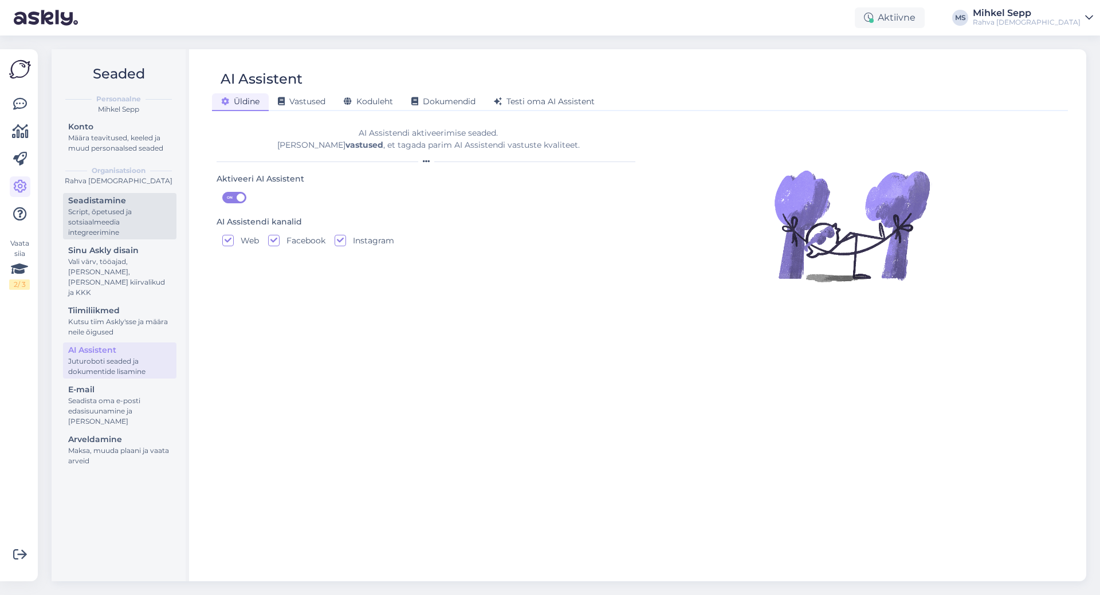
click at [116, 225] on div "Script, õpetused ja sotsiaalmeedia integreerimine" at bounding box center [119, 222] width 103 height 31
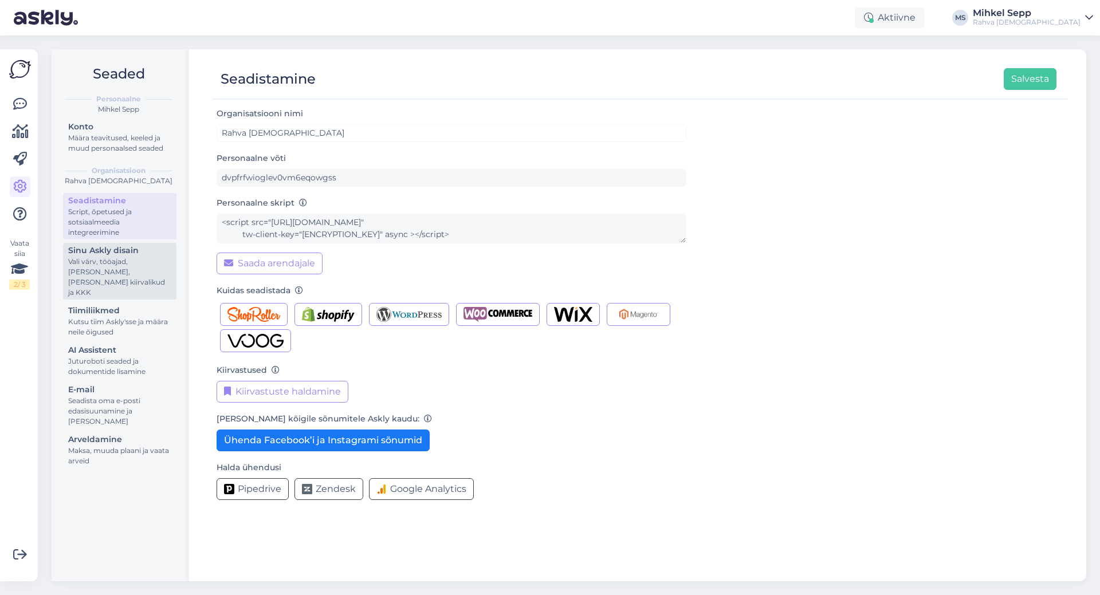
click at [120, 249] on div "Sinu Askly disain" at bounding box center [119, 251] width 103 height 12
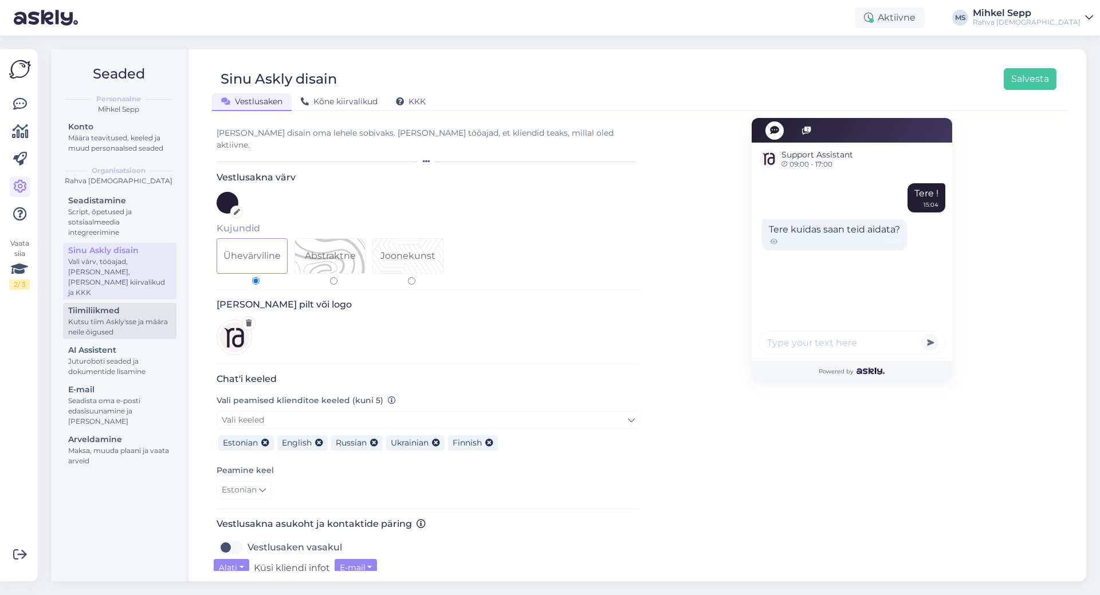
click at [103, 305] on div "Tiimiliikmed" at bounding box center [119, 311] width 103 height 12
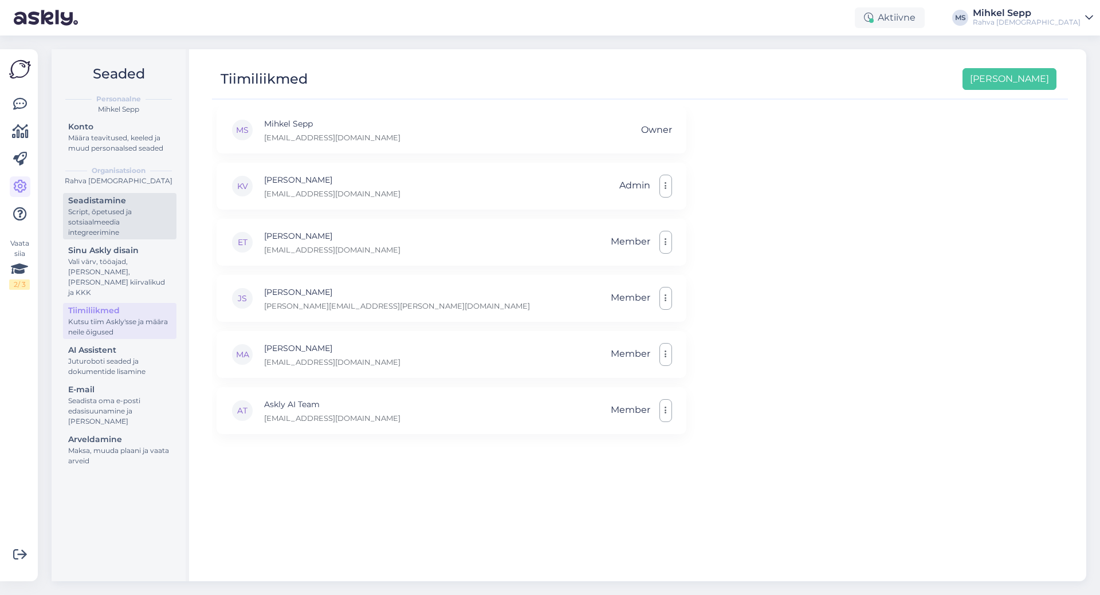
click at [115, 199] on div "Seadistamine" at bounding box center [119, 201] width 103 height 12
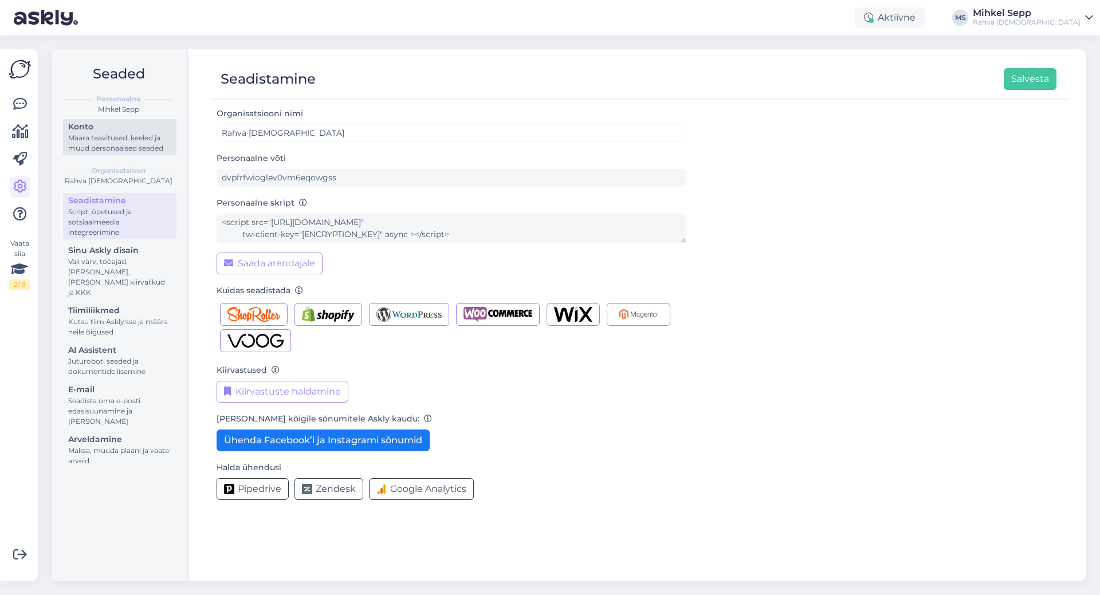
click at [109, 151] on div "Määra teavitused, keeled ja muud personaalsed seaded" at bounding box center [119, 143] width 103 height 21
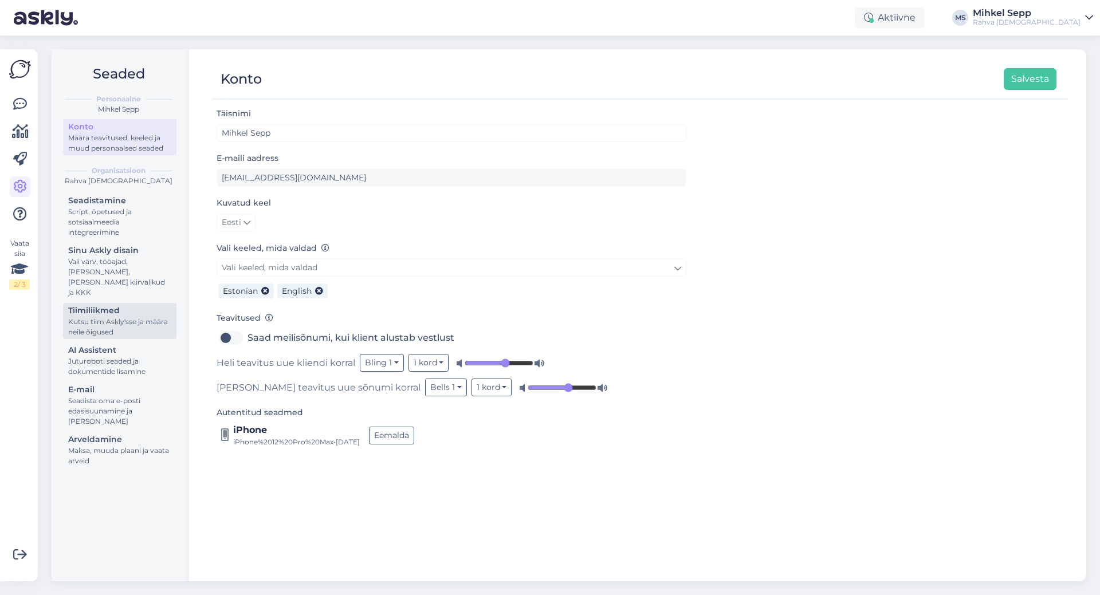
click at [85, 317] on div "Kutsu tiim Askly'sse ja määra neile õigused" at bounding box center [119, 327] width 103 height 21
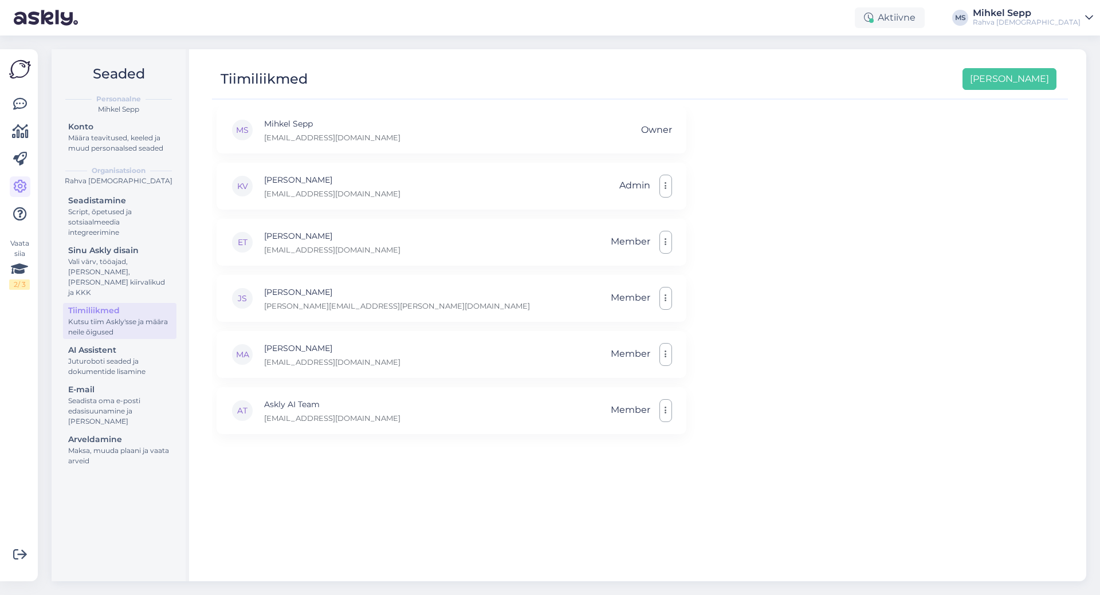
click at [80, 370] on div "Seadistamine Script, õpetused ja sotsiaalmeedia integreerimine Sinu Askly disai…" at bounding box center [119, 332] width 113 height 278
click at [81, 360] on div "Juturoboti seaded ja dokumentide lisamine" at bounding box center [119, 366] width 103 height 21
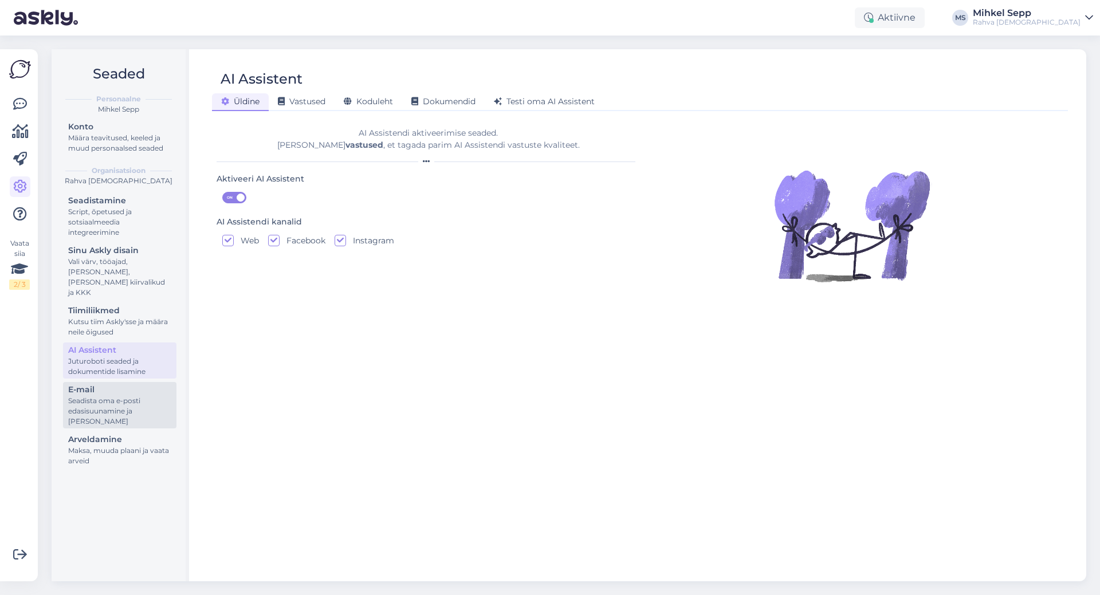
click at [80, 384] on div "E-mail" at bounding box center [119, 390] width 103 height 12
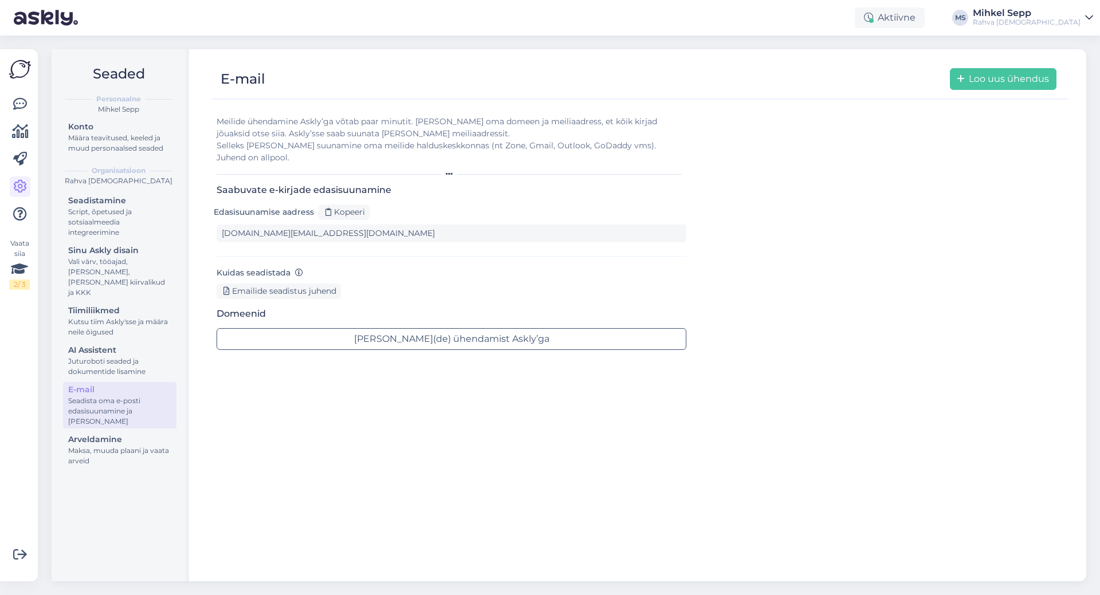
click at [489, 237] on div "Saabuvate e-kirjade edasisuunamine Edasisuunamise aadress Kopeeri [DOMAIN_NAME]…" at bounding box center [452, 220] width 470 height 72
click at [20, 104] on icon at bounding box center [20, 104] width 14 height 14
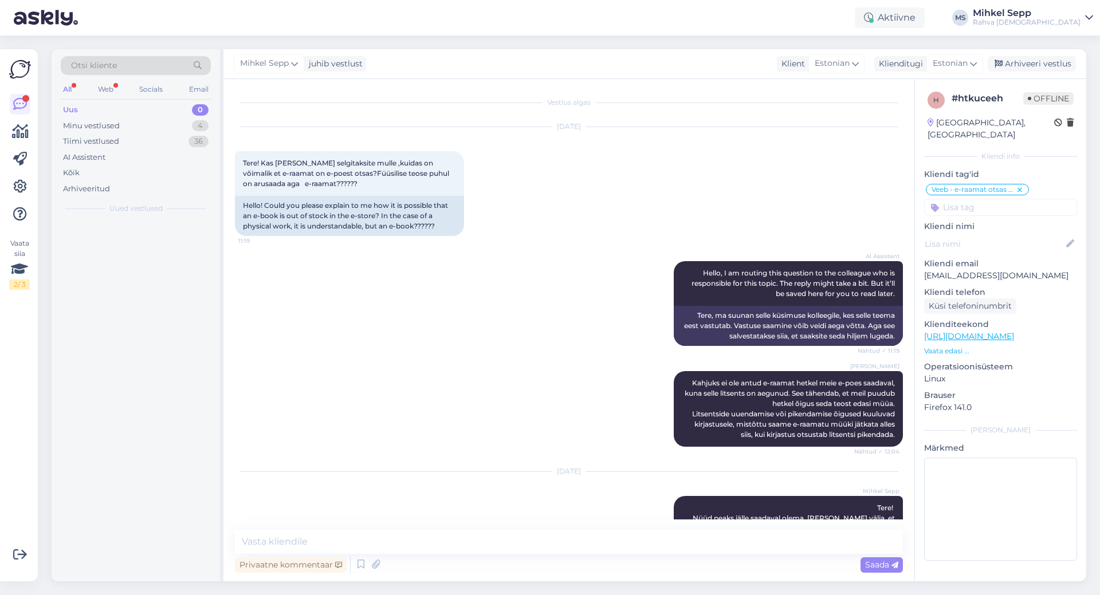
scroll to position [34, 0]
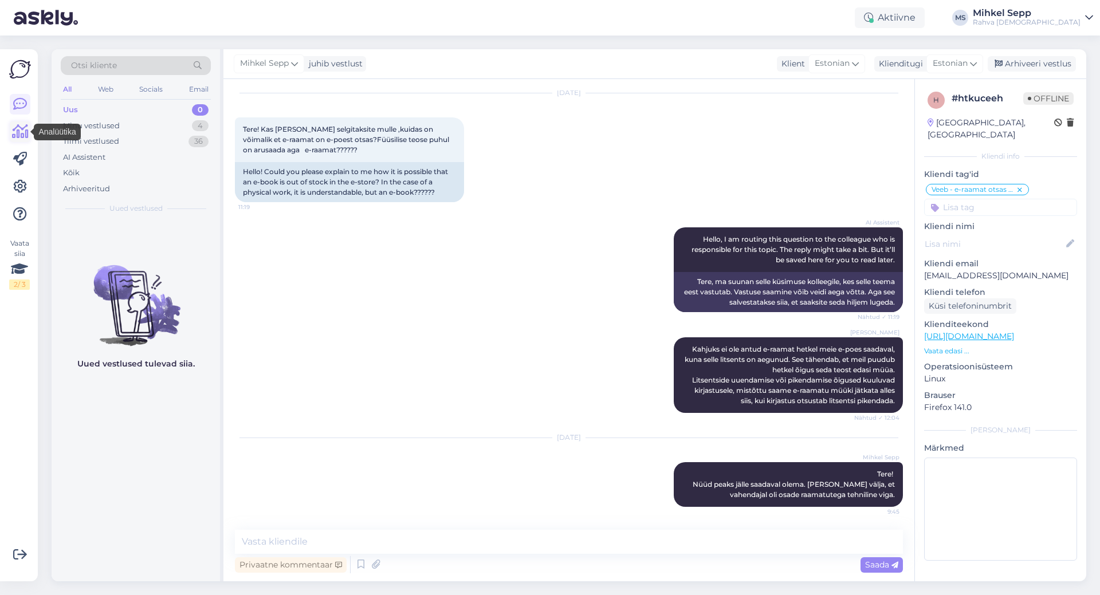
click at [18, 133] on icon at bounding box center [20, 132] width 17 height 14
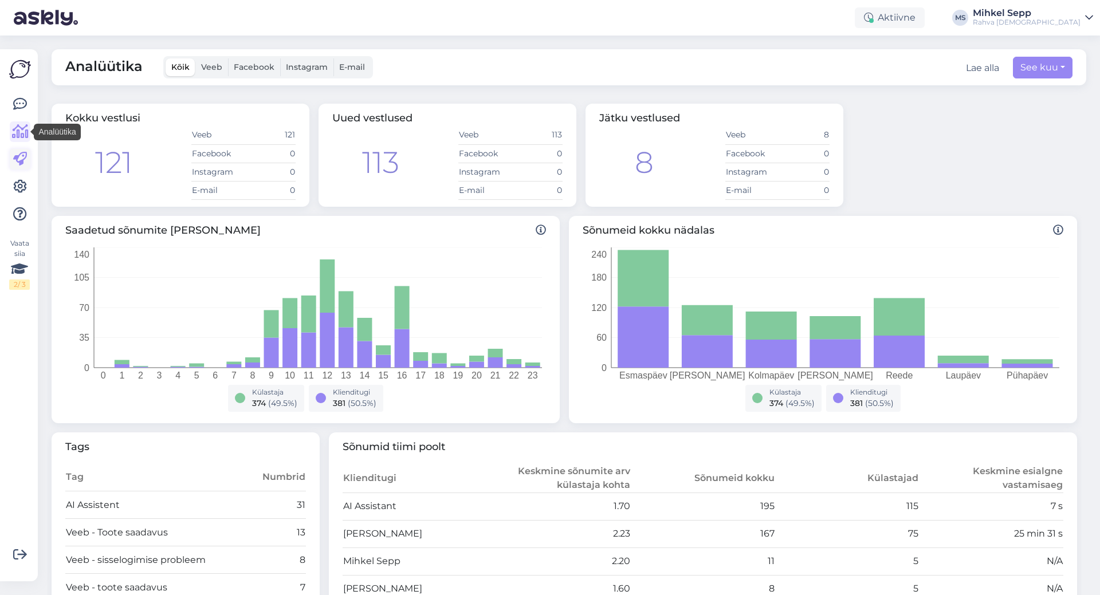
drag, startPoint x: 18, startPoint y: 133, endPoint x: 10, endPoint y: 159, distance: 27.0
click at [10, 159] on link at bounding box center [20, 159] width 21 height 21
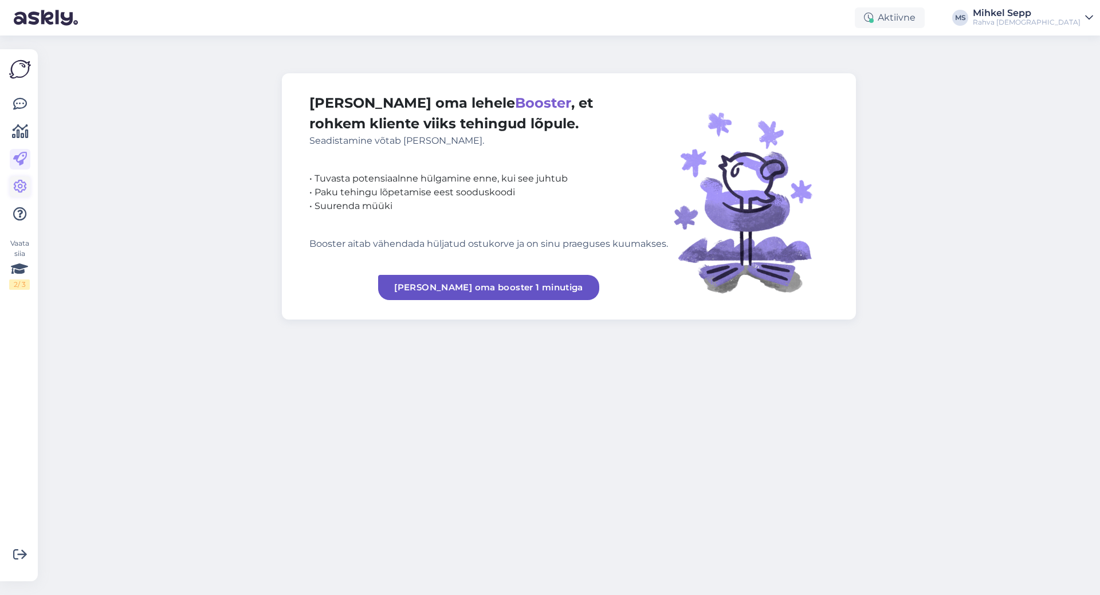
click at [14, 177] on link at bounding box center [20, 186] width 21 height 21
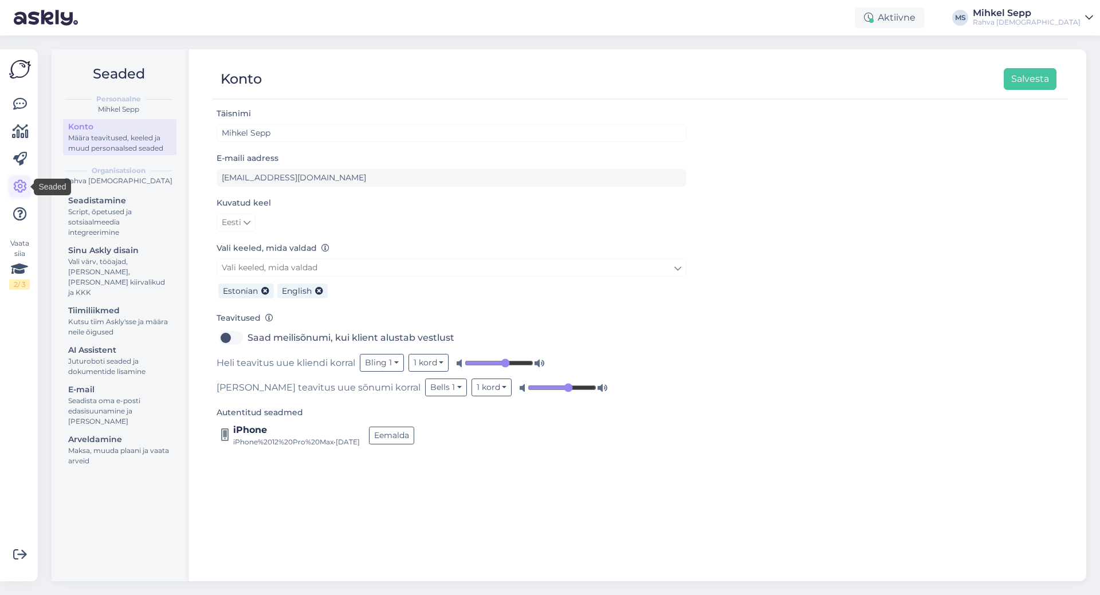
click at [17, 188] on icon at bounding box center [20, 187] width 14 height 14
click at [17, 166] on icon at bounding box center [20, 159] width 14 height 14
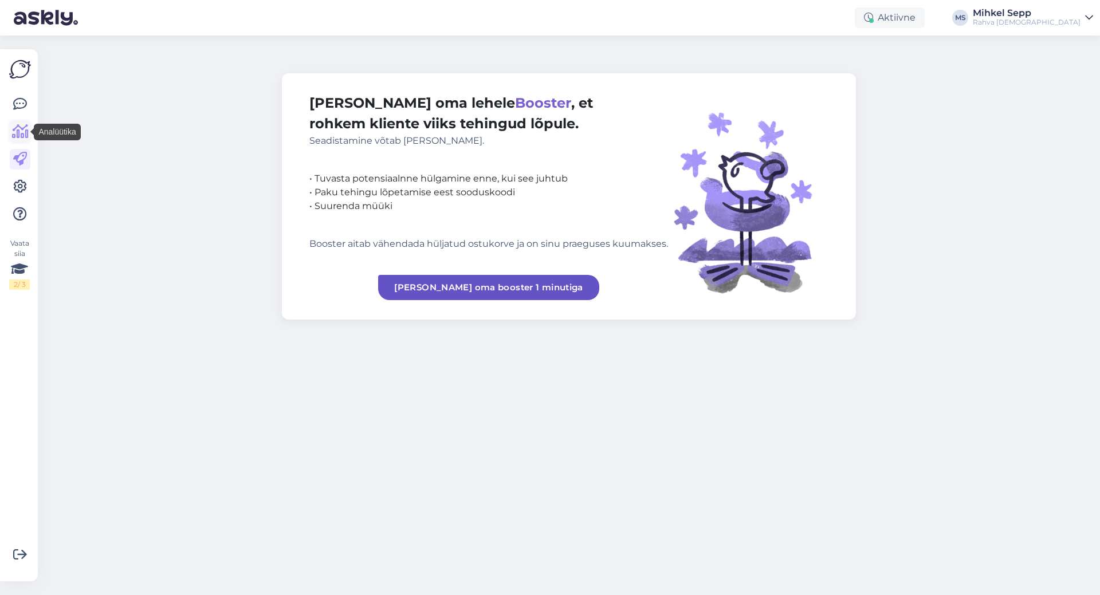
click at [23, 127] on icon at bounding box center [20, 132] width 17 height 14
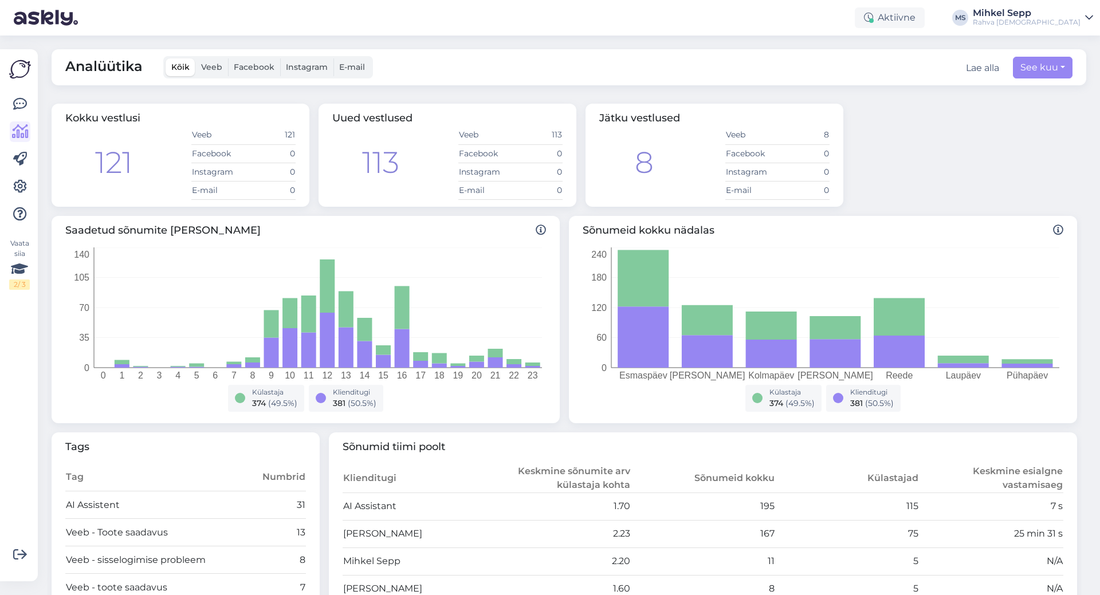
click at [29, 89] on div "Vaata siia 2 / 3" at bounding box center [20, 315] width 22 height 514
click at [25, 96] on link at bounding box center [20, 104] width 21 height 21
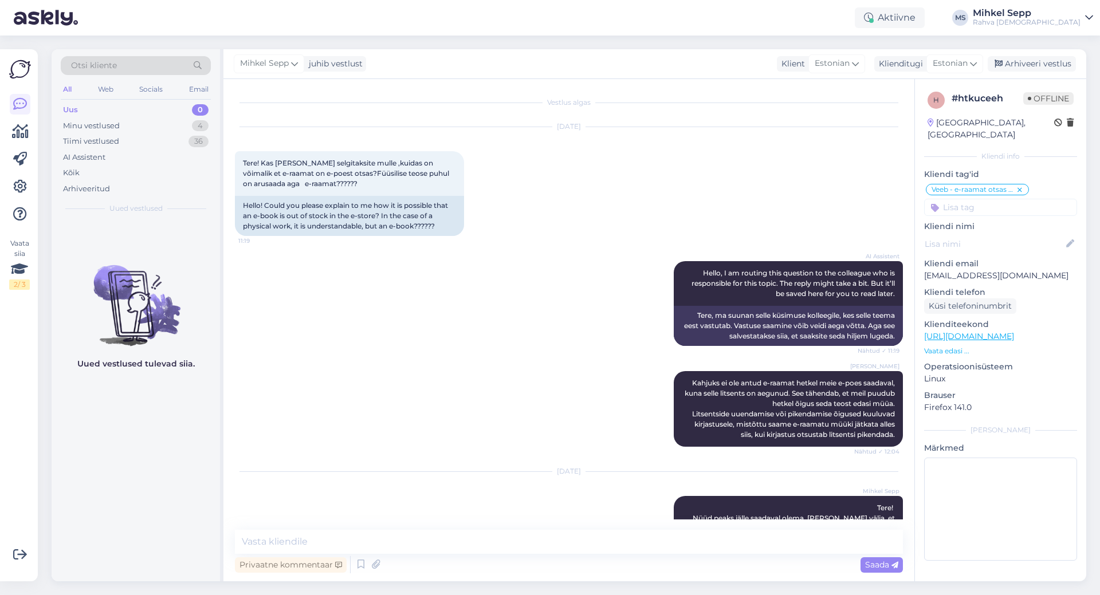
scroll to position [34, 0]
